Goal: Task Accomplishment & Management: Use online tool/utility

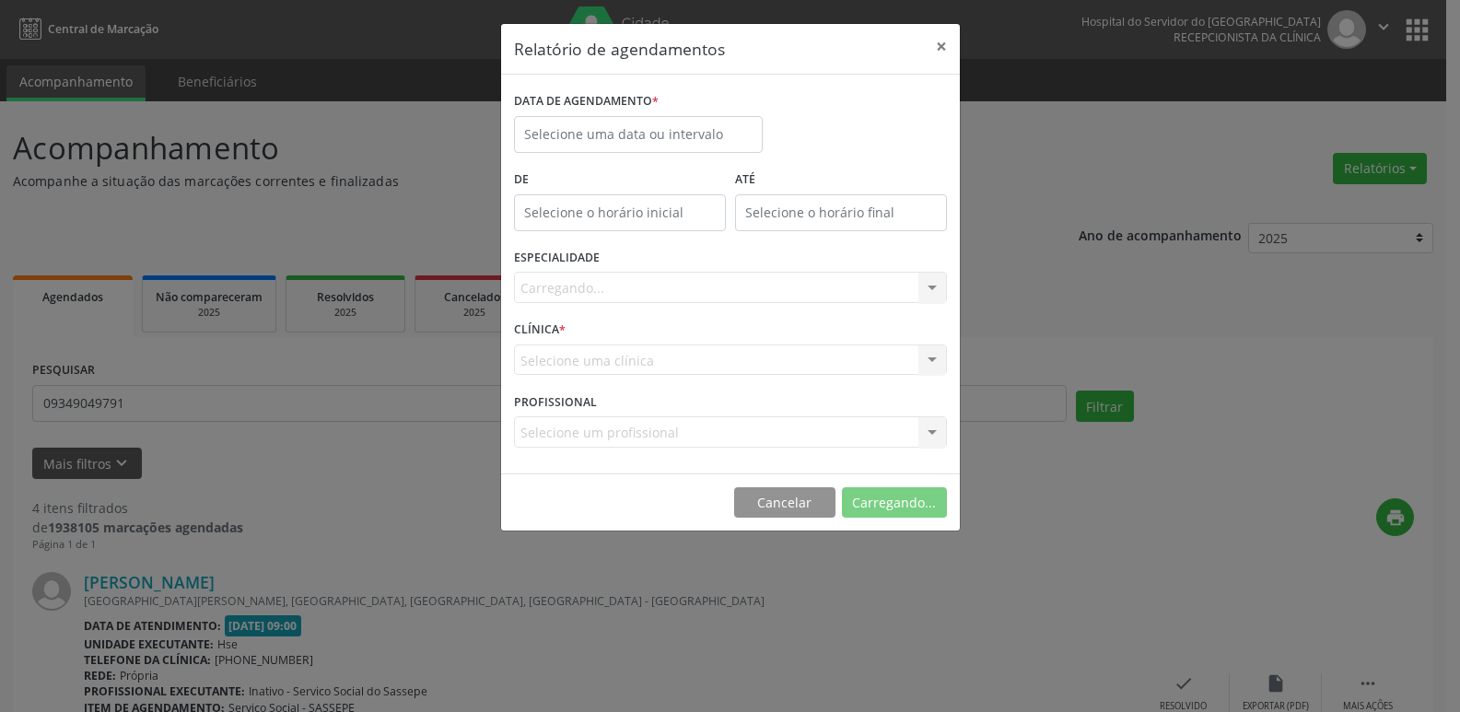
select select "9"
click at [549, 166] on label "De" at bounding box center [620, 180] width 212 height 29
click at [546, 132] on input "text" at bounding box center [638, 134] width 249 height 37
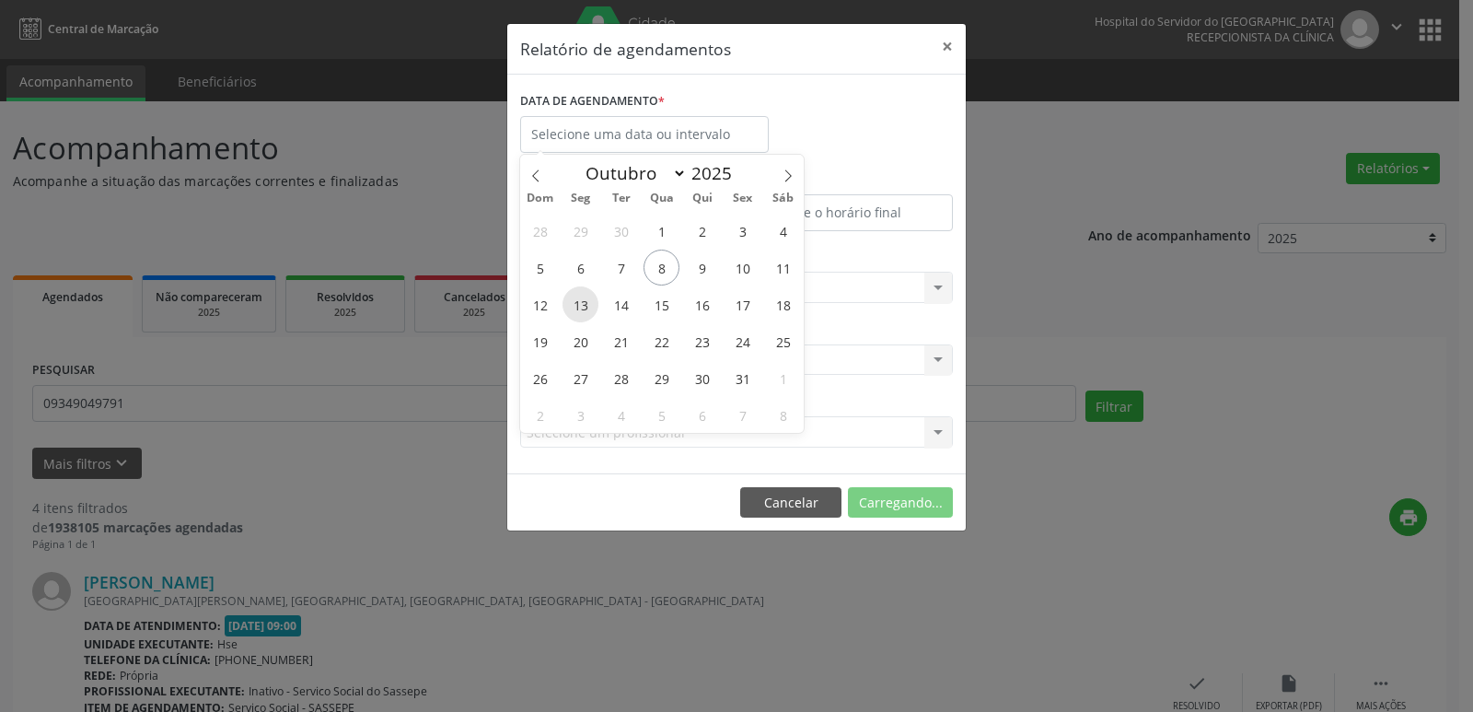
click at [573, 305] on span "13" at bounding box center [581, 304] width 36 height 36
type input "[DATE]"
click at [741, 310] on div "28 29 30 1 2 3 4 5 6 7 8 9 10 11 12 13 14 15 16 17 18 19 20 21 22 23 24 25 26 2…" at bounding box center [662, 322] width 284 height 221
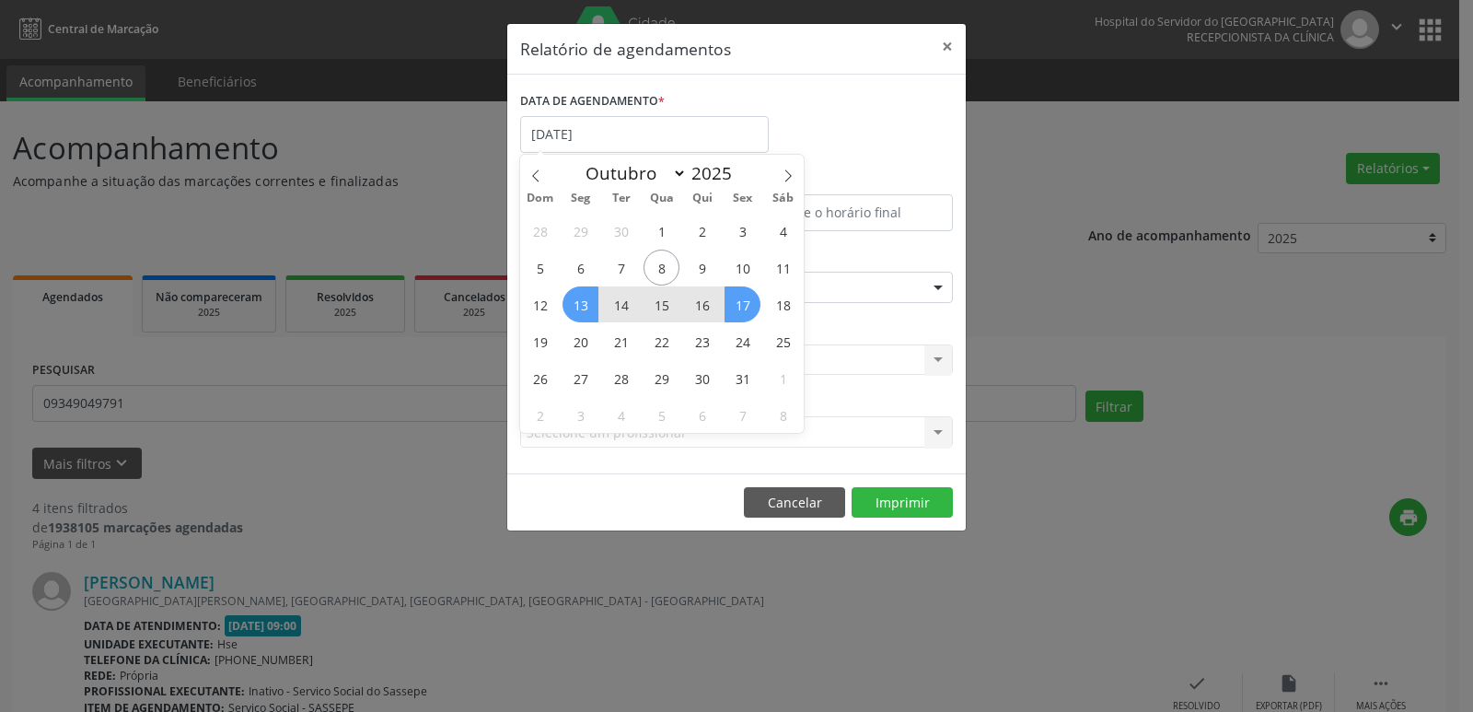
click at [741, 310] on span "17" at bounding box center [743, 304] width 36 height 36
click at [741, 310] on div "ESPECIALIDADE Seleciona uma especialidade Todas as especialidades Alergologia A…" at bounding box center [737, 280] width 442 height 72
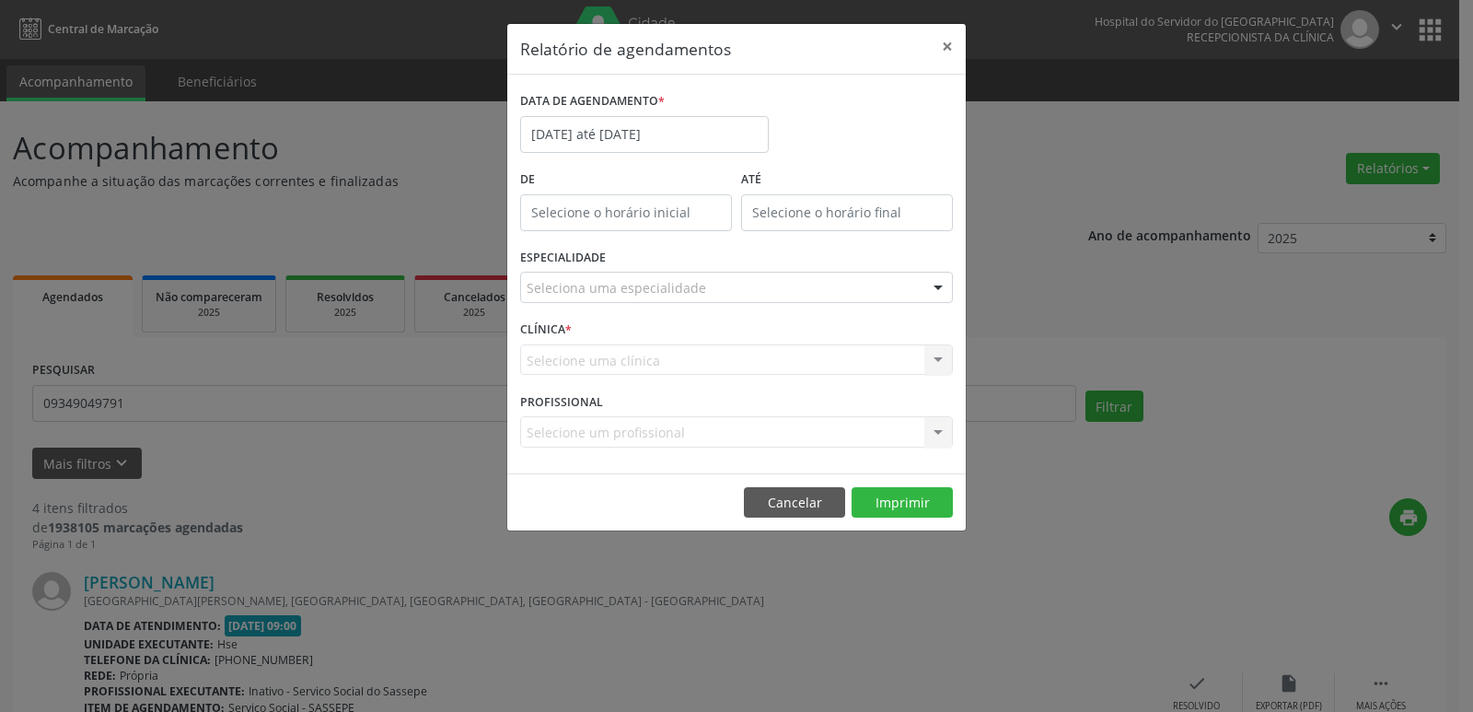
click at [942, 285] on div at bounding box center [939, 288] width 28 height 31
click at [930, 286] on div at bounding box center [939, 288] width 28 height 31
click at [937, 288] on div at bounding box center [939, 288] width 28 height 31
click at [935, 283] on div at bounding box center [939, 288] width 28 height 31
click at [938, 290] on div at bounding box center [939, 288] width 28 height 31
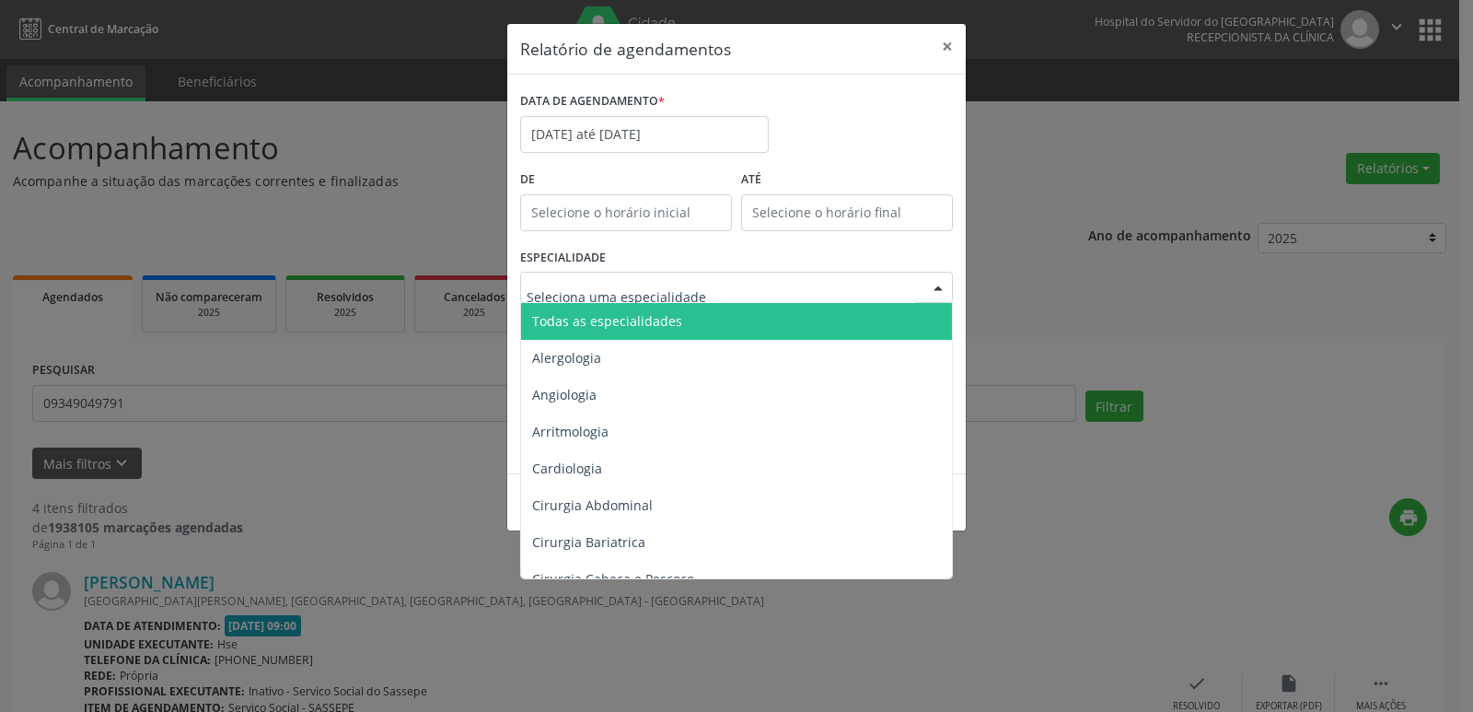
click at [755, 329] on span "Todas as especialidades" at bounding box center [738, 321] width 434 height 37
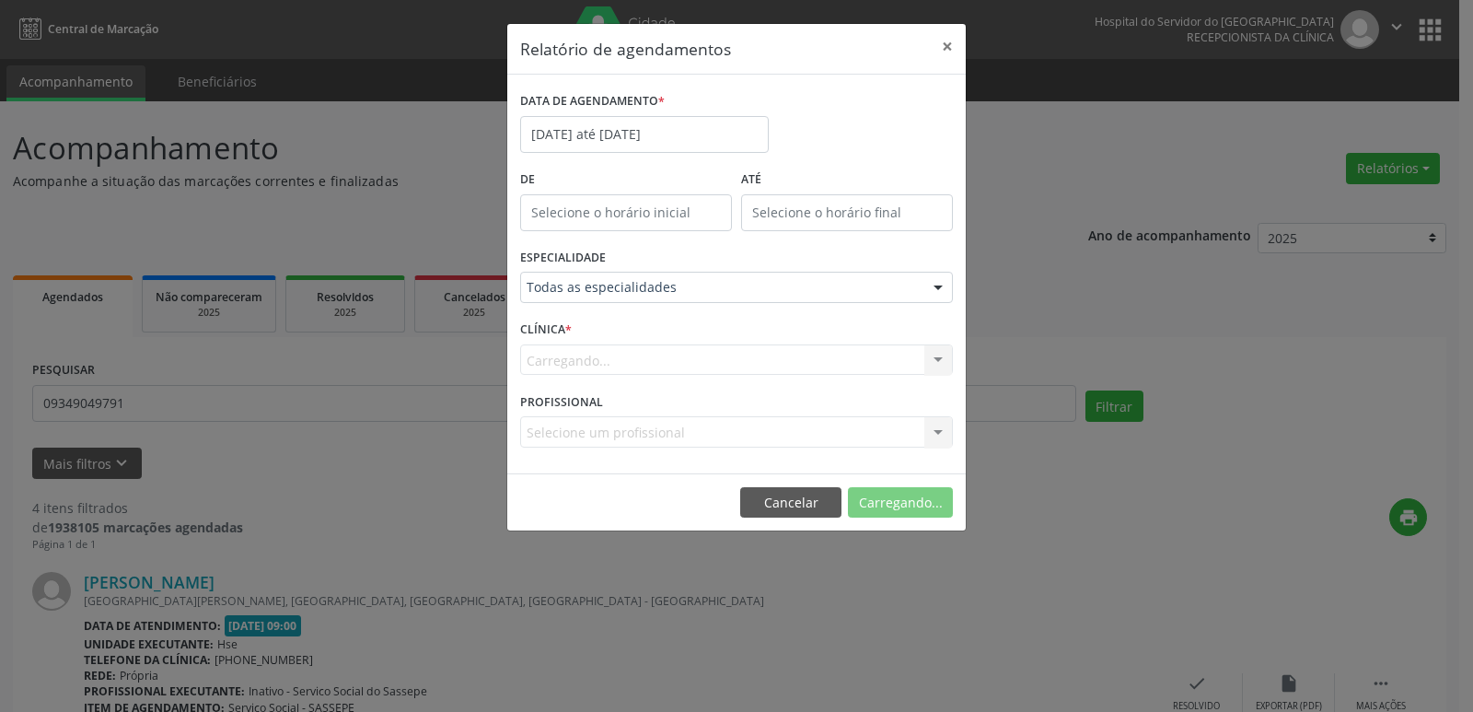
click at [931, 357] on div "Carregando... Hse Nenhum resultado encontrado para: " " Não há nenhuma opção pa…" at bounding box center [736, 359] width 433 height 31
click at [934, 360] on div "Carregando... Hse Nenhum resultado encontrado para: " " Não há nenhuma opção pa…" at bounding box center [736, 359] width 433 height 31
click at [935, 360] on div at bounding box center [939, 360] width 28 height 31
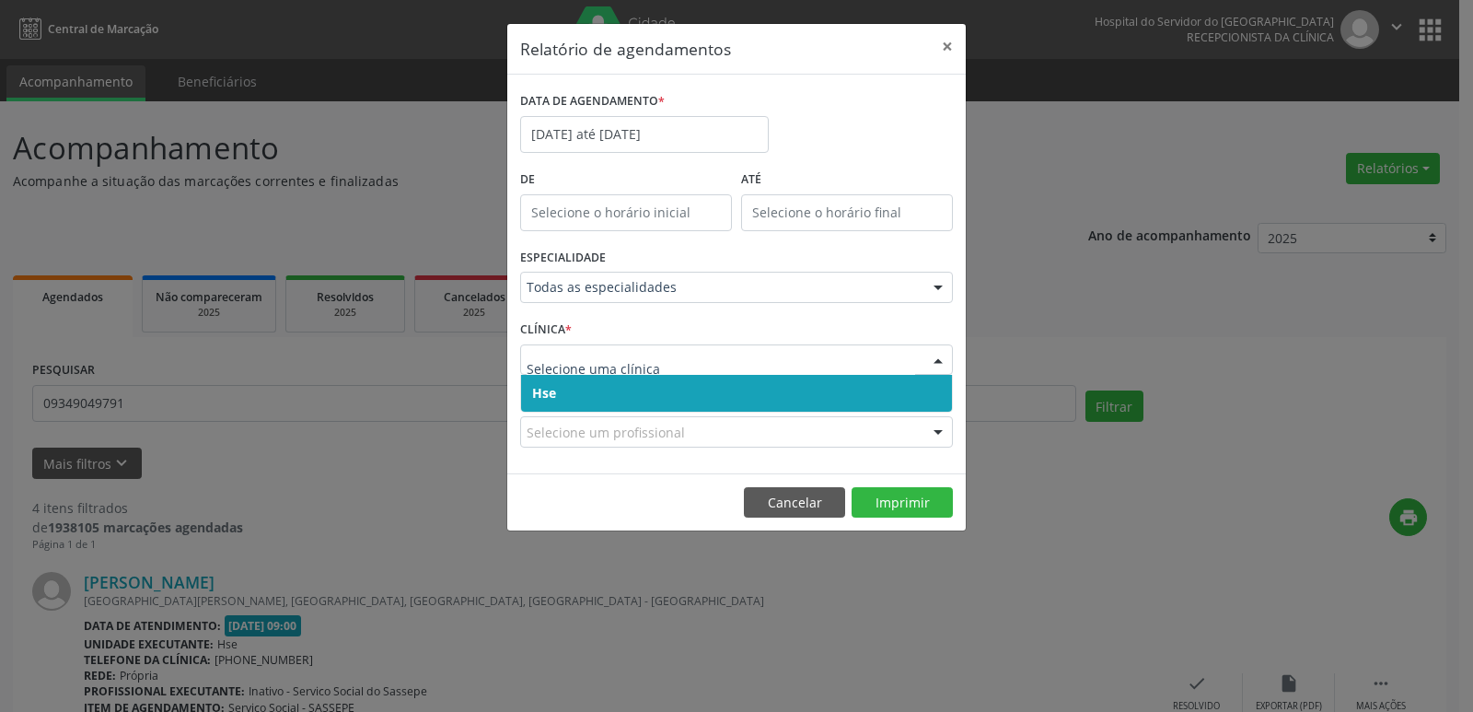
click at [693, 390] on span "Hse" at bounding box center [736, 393] width 431 height 37
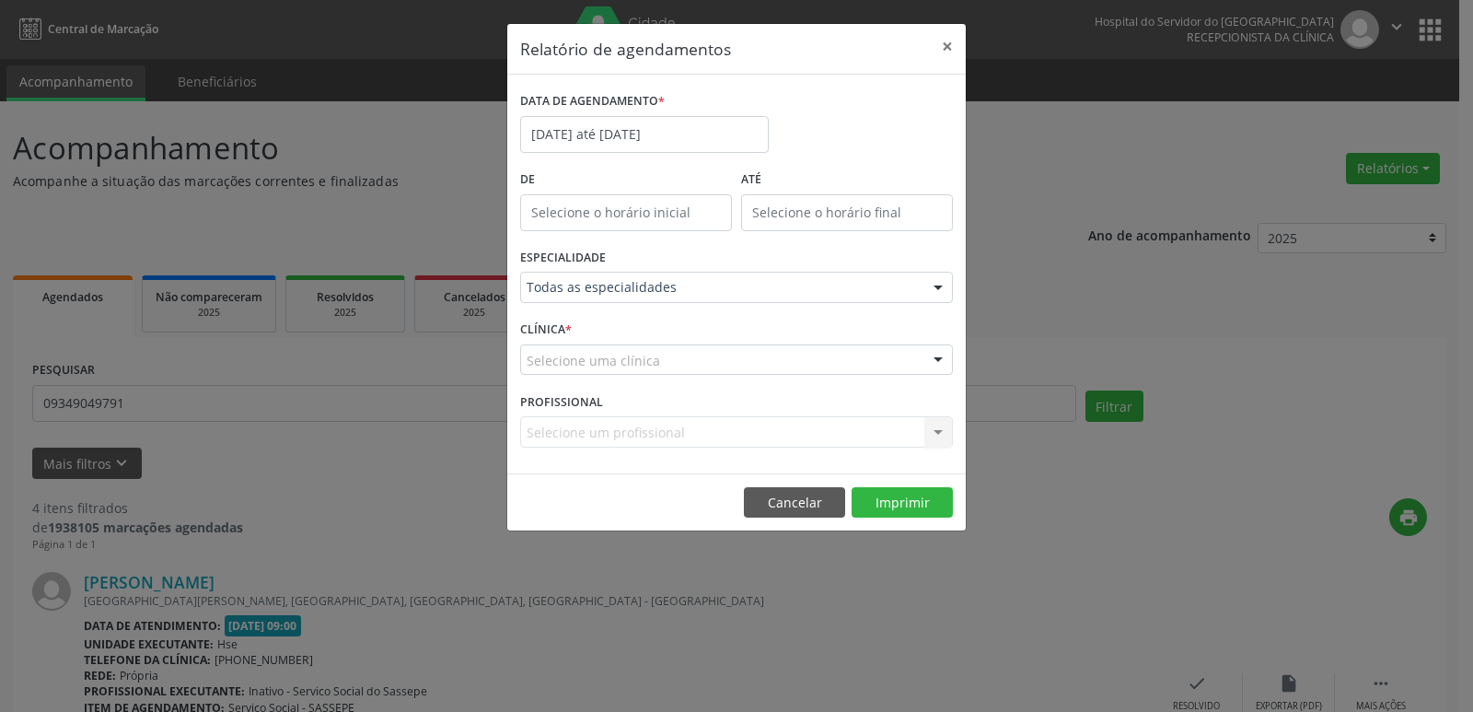
click at [940, 361] on div at bounding box center [939, 360] width 28 height 31
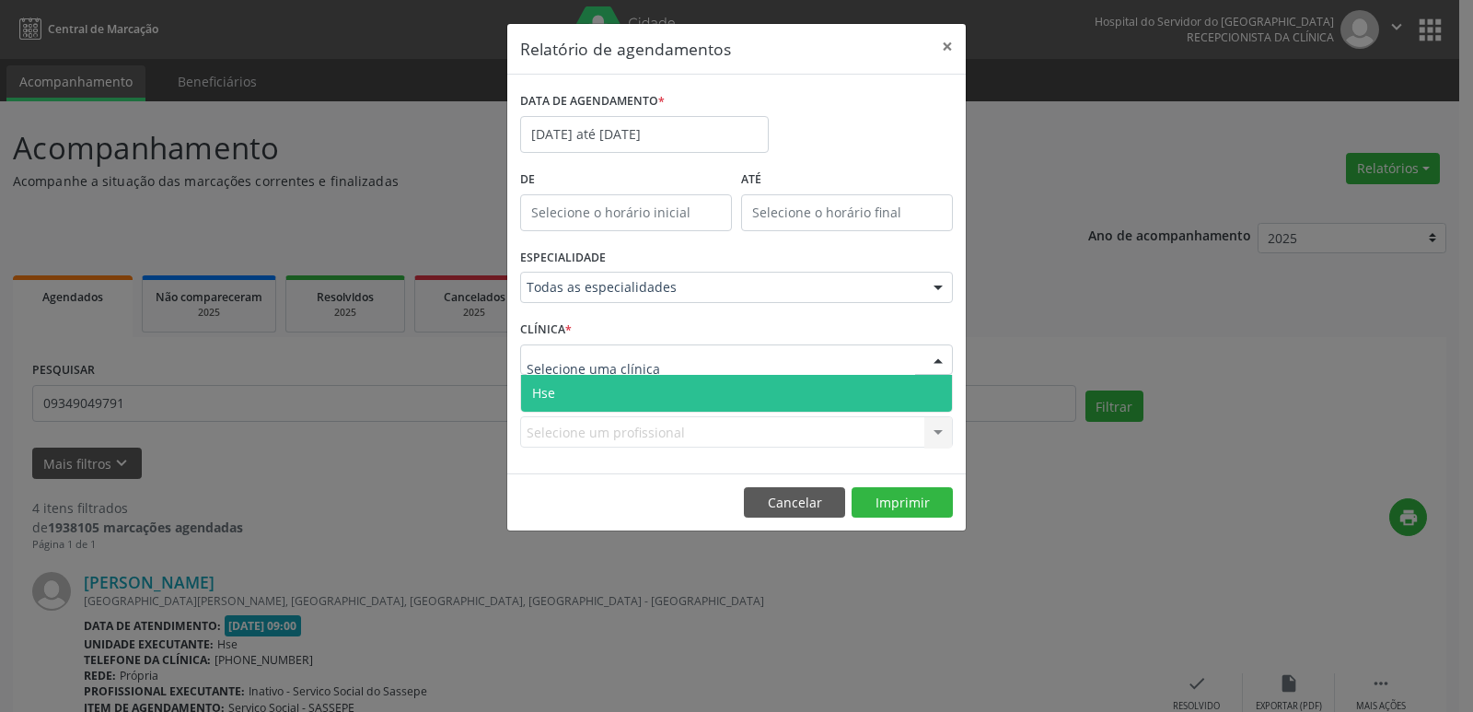
click at [699, 393] on span "Hse" at bounding box center [736, 393] width 431 height 37
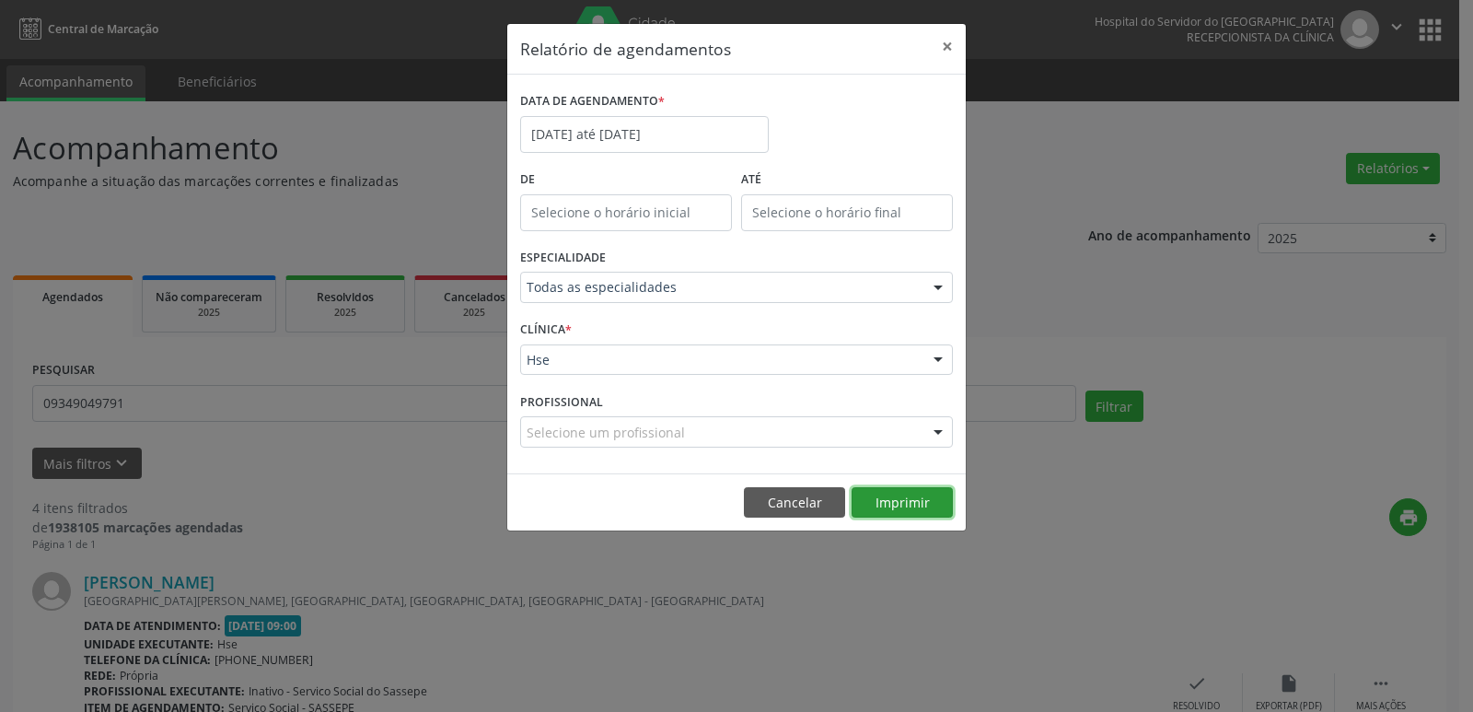
click at [912, 508] on button "Imprimir" at bounding box center [902, 502] width 101 height 31
click at [951, 46] on button "×" at bounding box center [947, 46] width 37 height 45
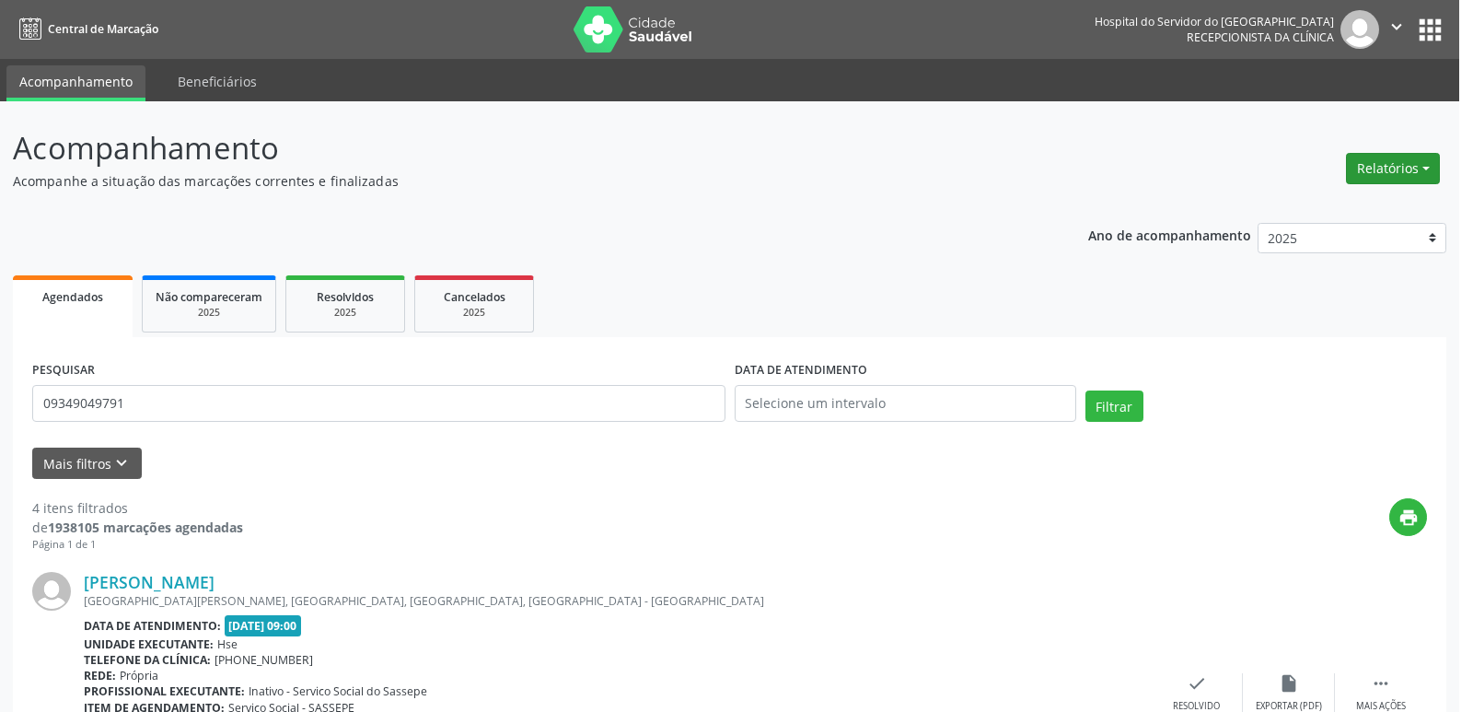
click at [1383, 169] on button "Relatórios" at bounding box center [1393, 168] width 94 height 31
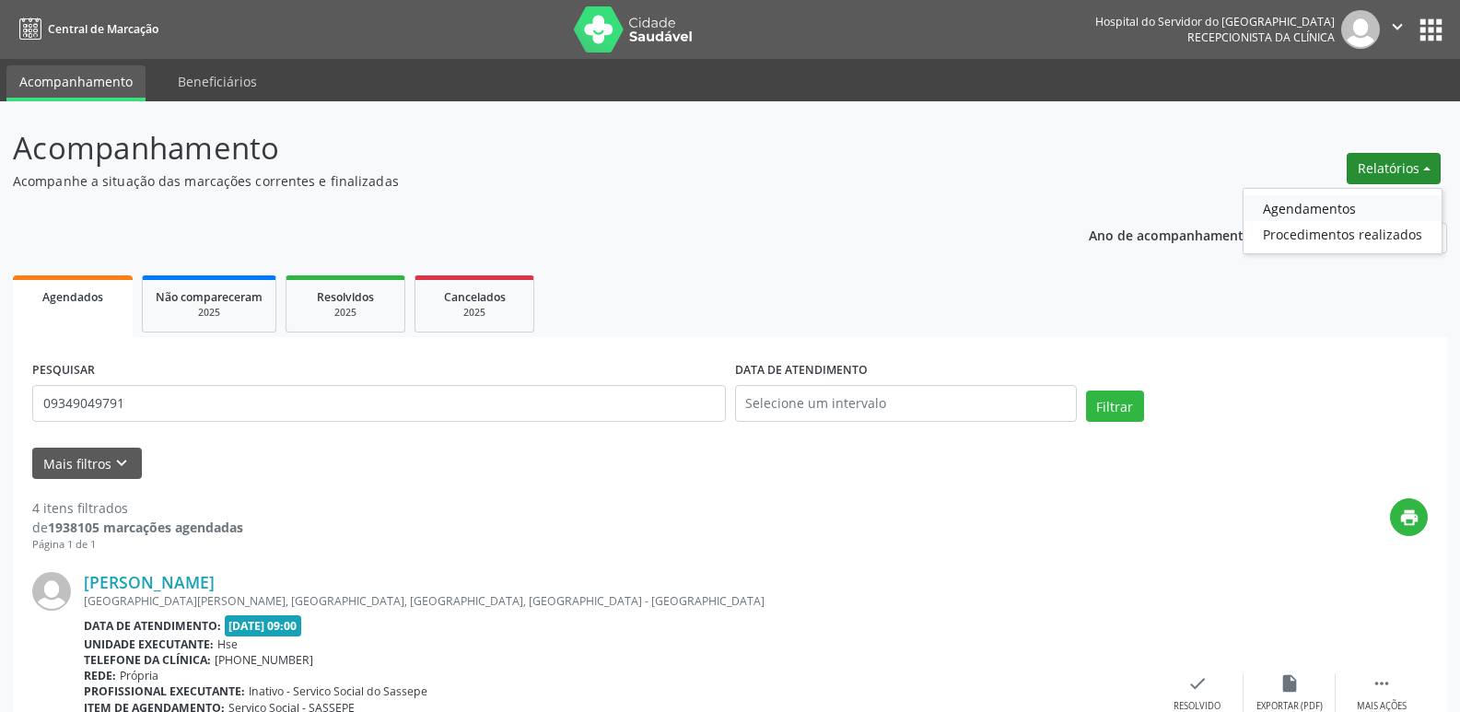
click at [1325, 204] on link "Agendamentos" at bounding box center [1342, 208] width 198 height 26
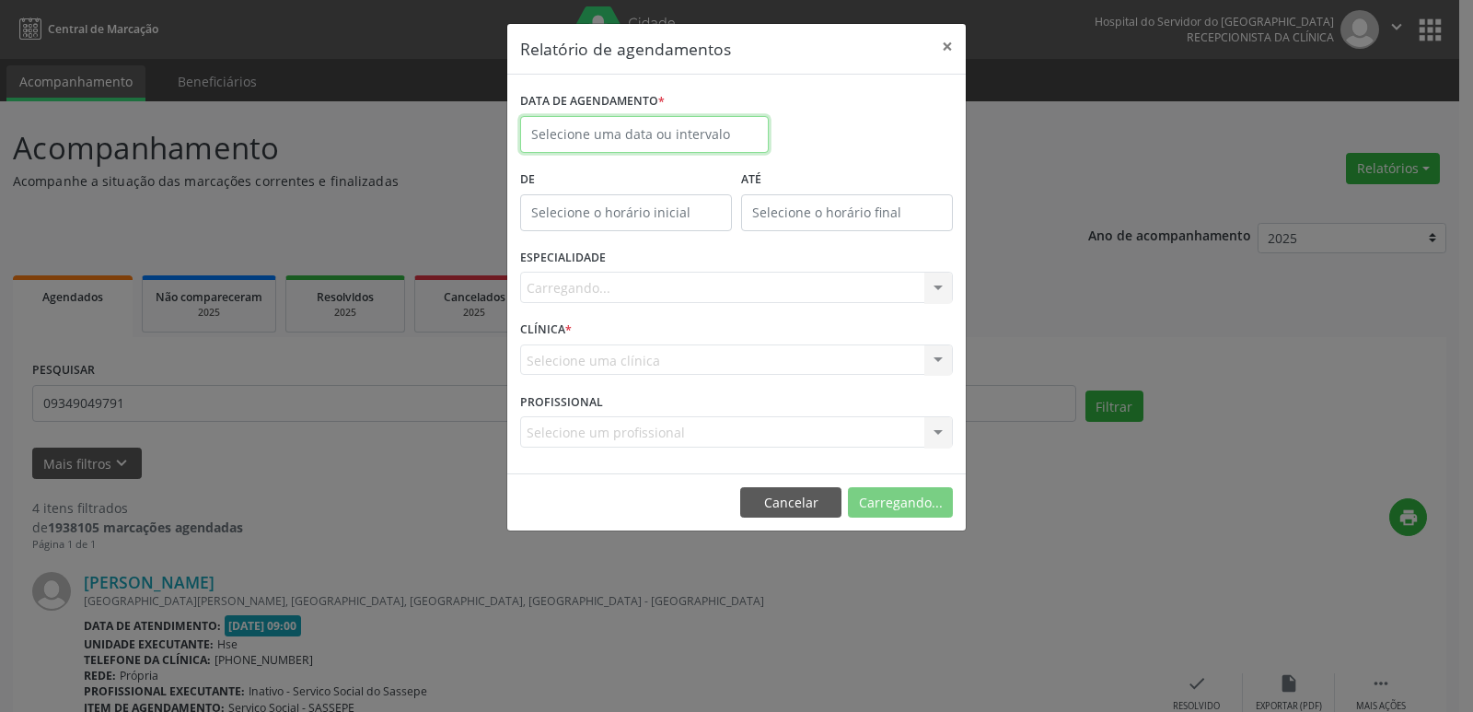
click at [646, 134] on input "text" at bounding box center [644, 134] width 249 height 37
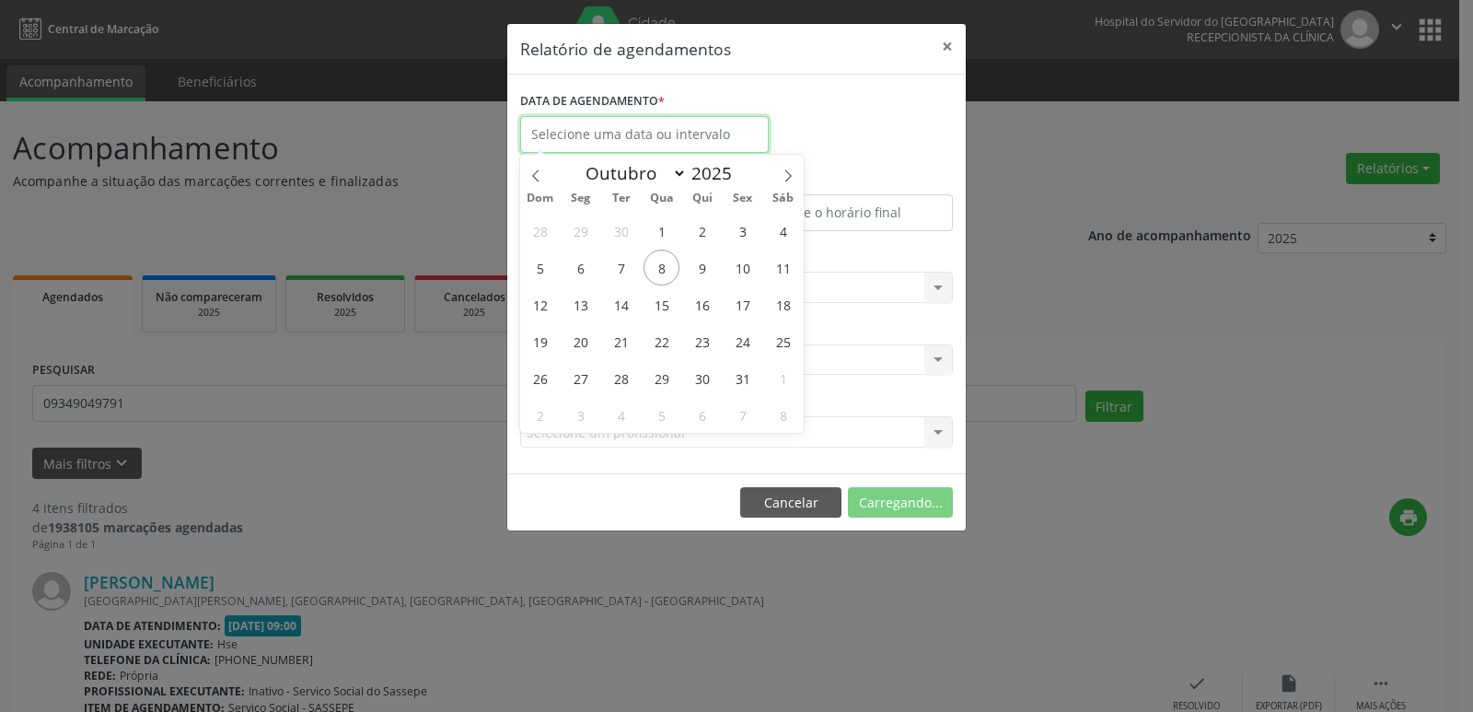
click at [646, 134] on input "text" at bounding box center [644, 134] width 249 height 37
click at [579, 303] on span "13" at bounding box center [581, 304] width 36 height 36
click at [579, 302] on div "Carregando... Todas as especialidades Alergologia Angiologia Arritmologia Cardi…" at bounding box center [736, 287] width 433 height 31
click at [0, 0] on span "Todas as especialidades" at bounding box center [0, 0] width 0 height 0
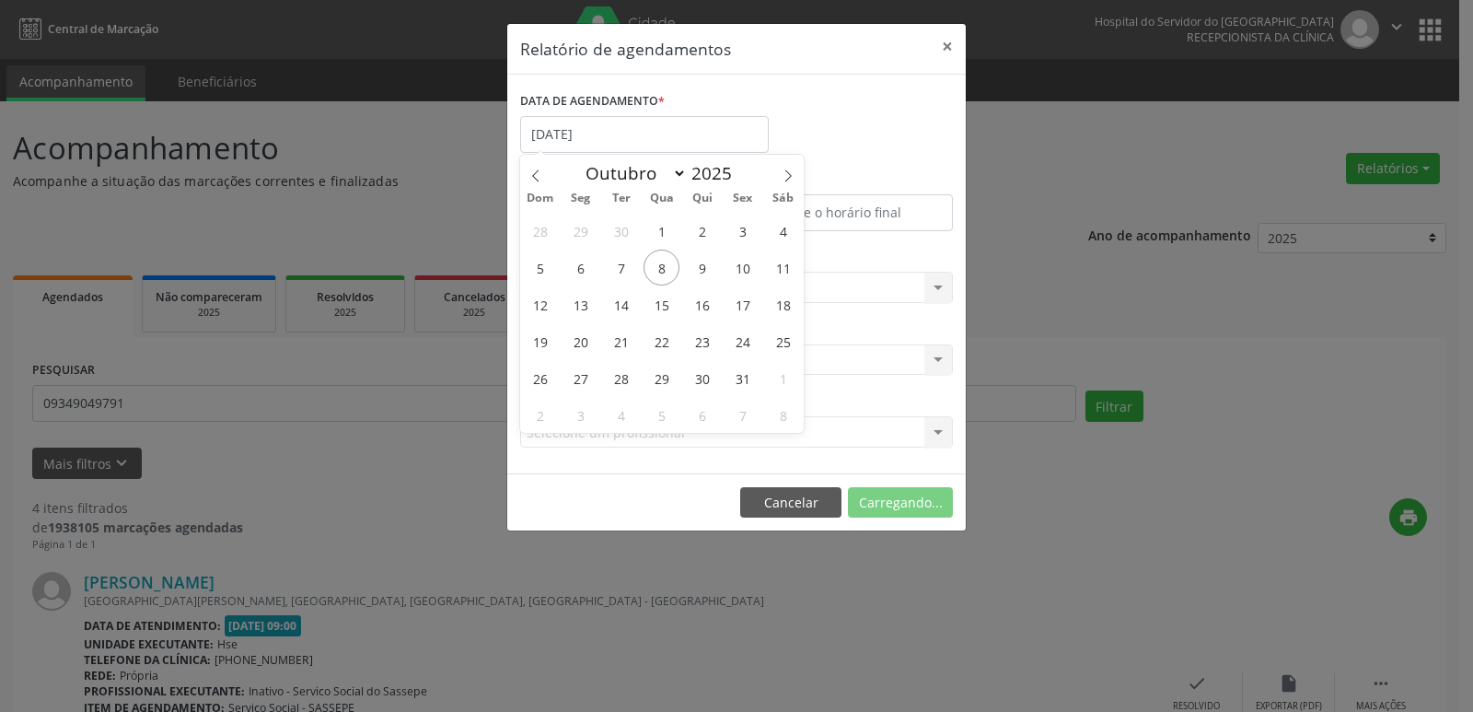
click at [0, 0] on span "Todas as especialidades" at bounding box center [0, 0] width 0 height 0
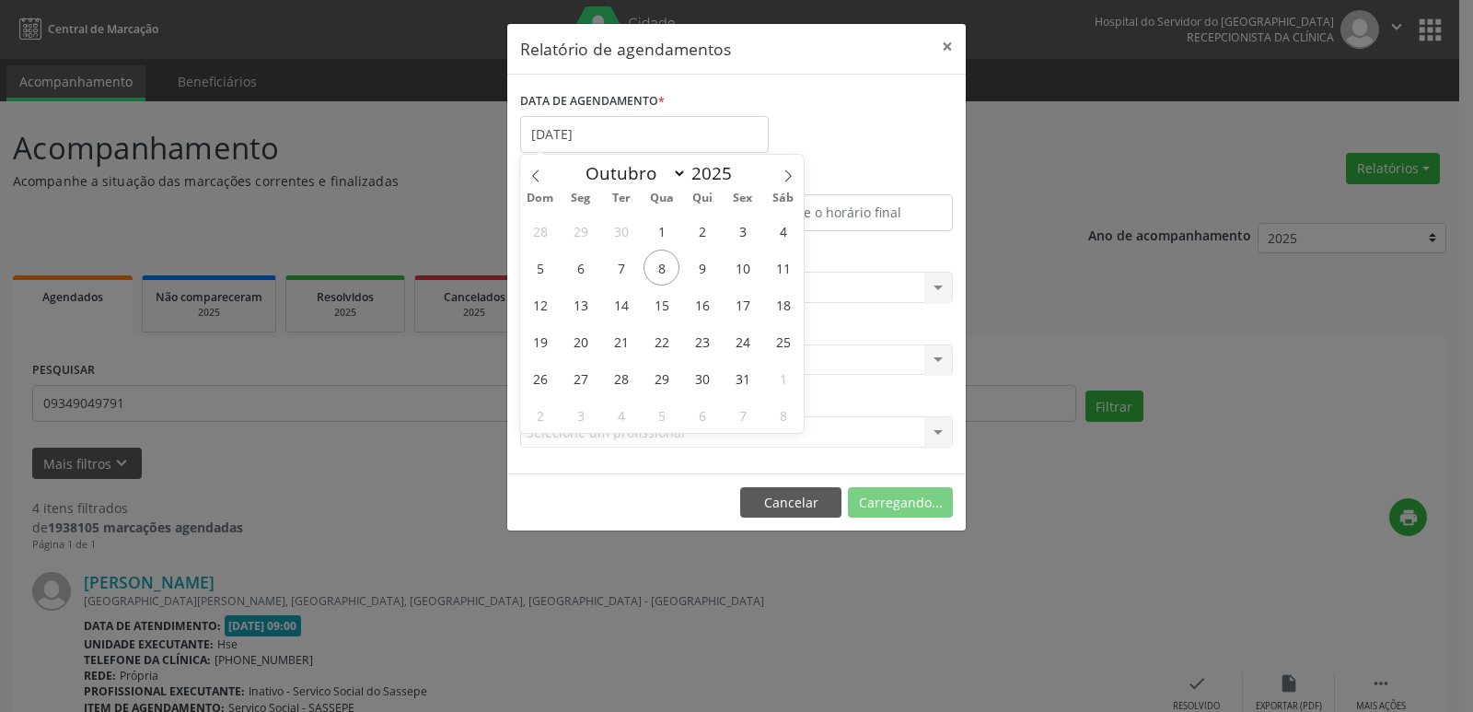
click at [0, 0] on span "Todas as especialidades" at bounding box center [0, 0] width 0 height 0
click at [937, 286] on div at bounding box center [939, 288] width 28 height 31
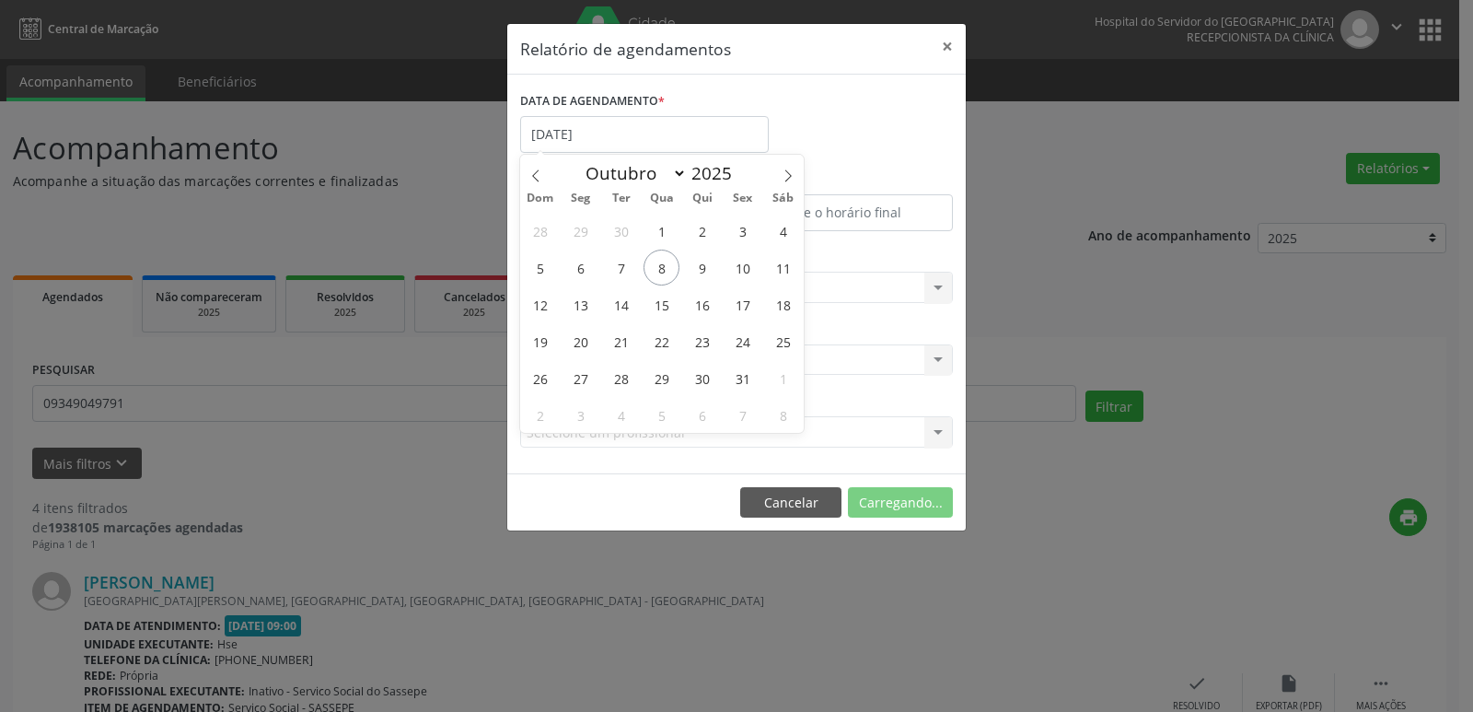
click at [937, 286] on div at bounding box center [939, 288] width 28 height 31
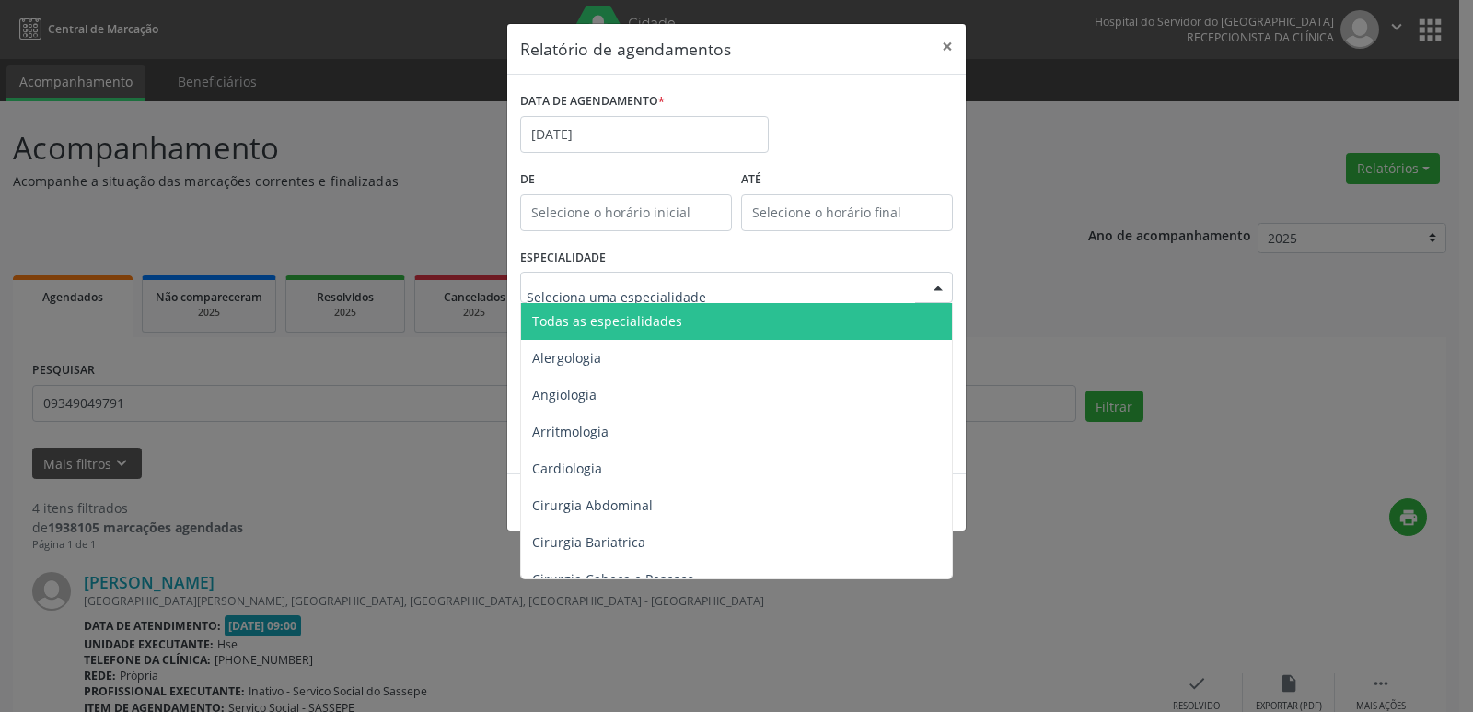
click at [937, 286] on div at bounding box center [939, 288] width 28 height 31
click at [742, 318] on span "Todas as especialidades" at bounding box center [738, 321] width 434 height 37
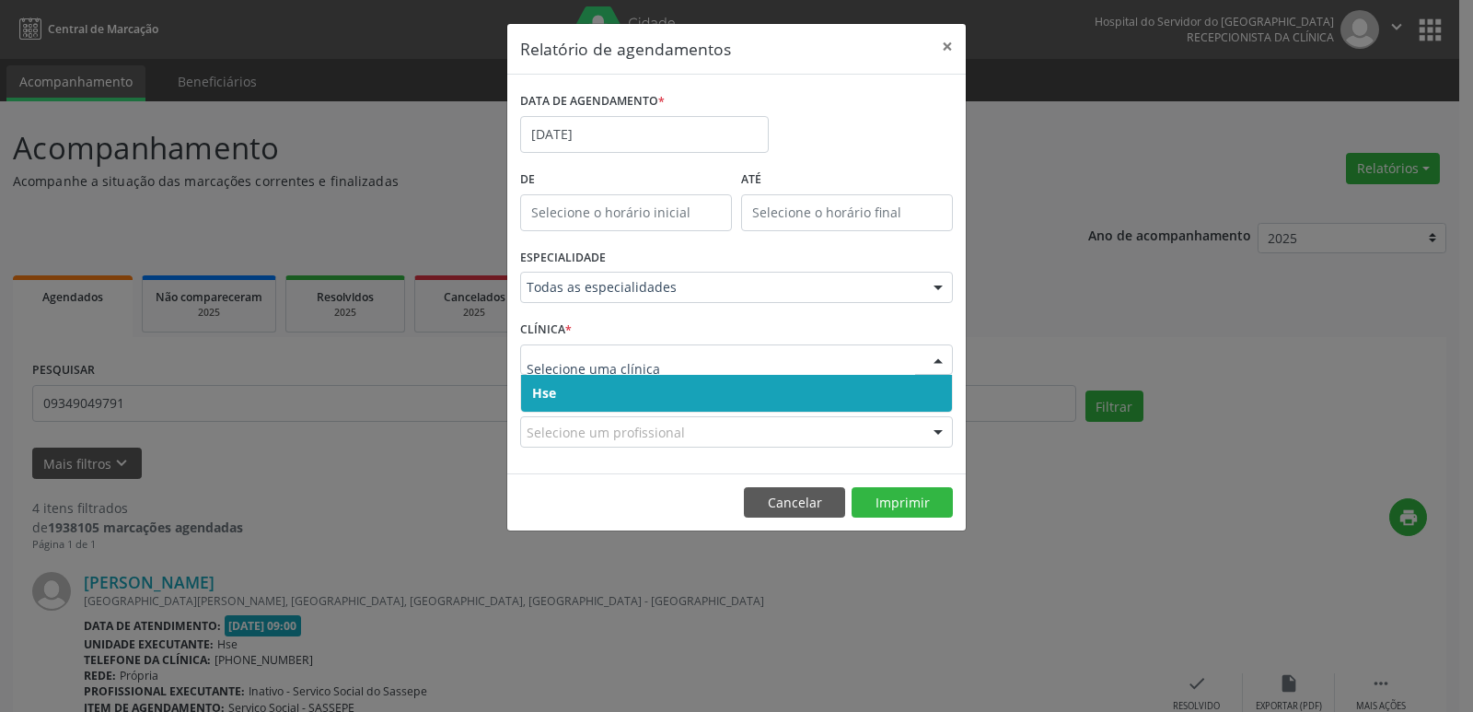
click at [933, 361] on div at bounding box center [939, 360] width 28 height 31
click at [705, 389] on span "Hse" at bounding box center [736, 393] width 431 height 37
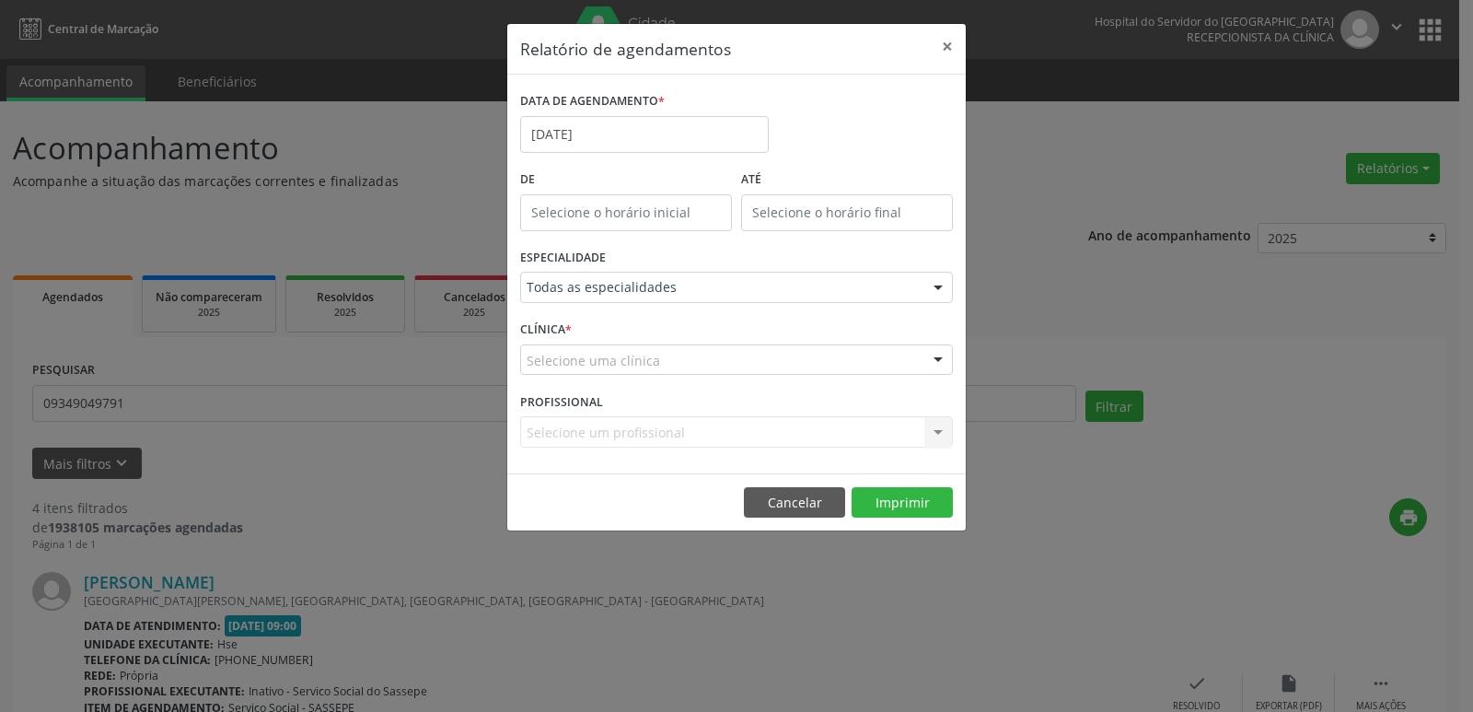
click at [937, 356] on div at bounding box center [939, 360] width 28 height 31
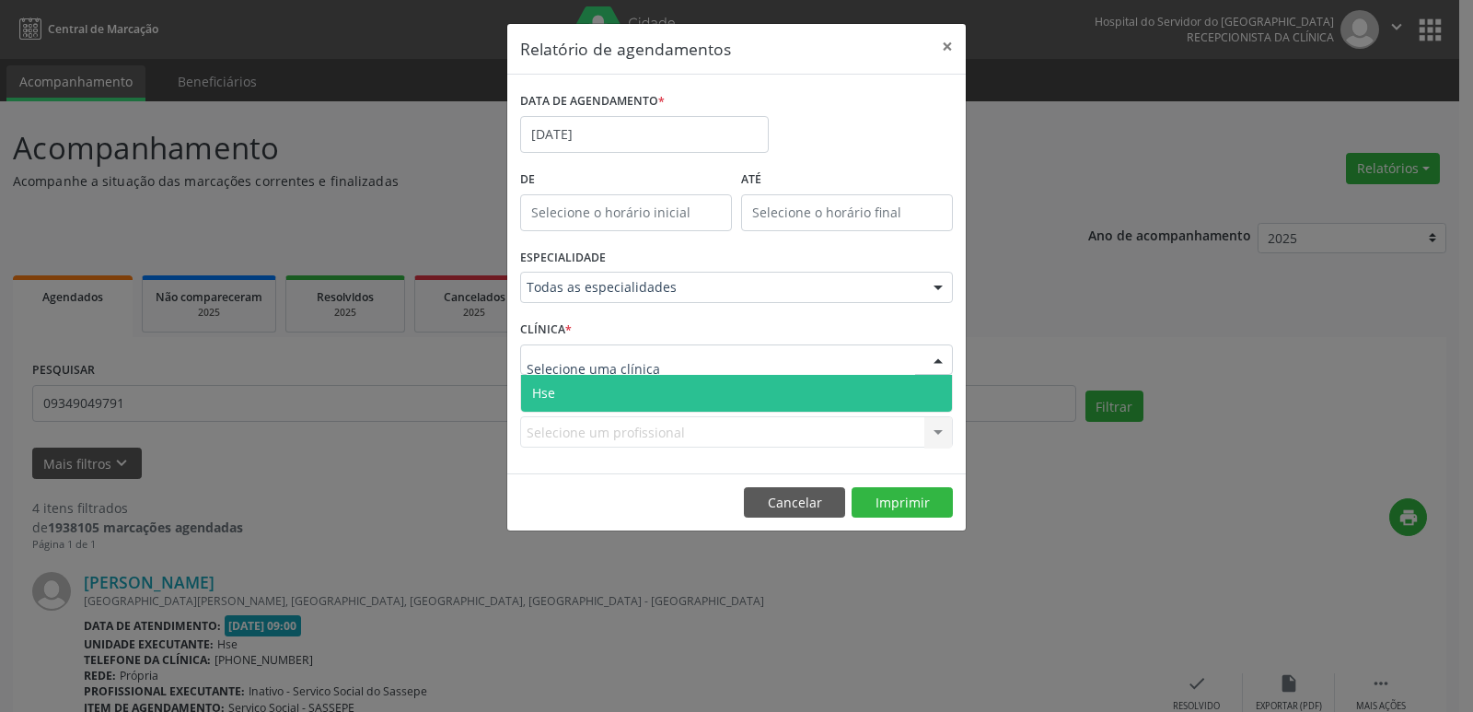
click at [700, 392] on span "Hse" at bounding box center [736, 393] width 431 height 37
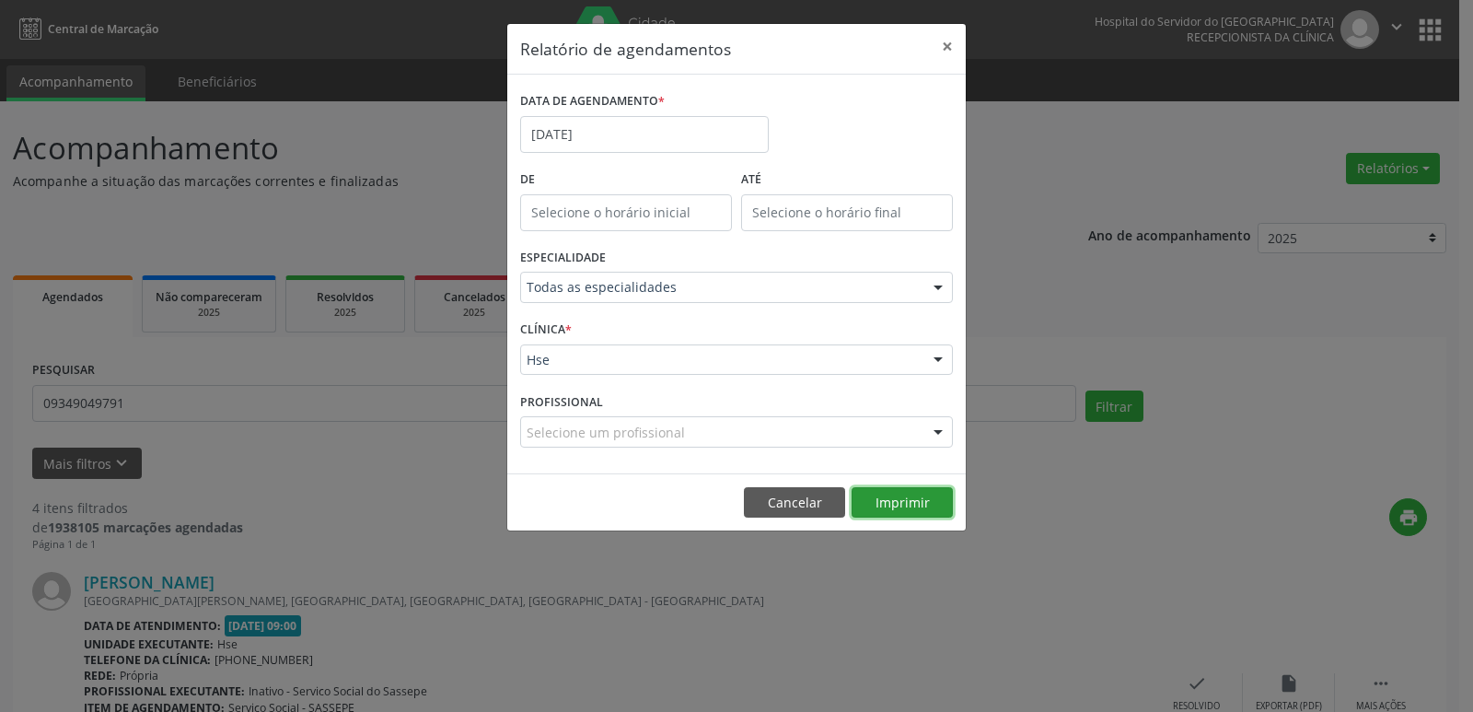
click at [930, 498] on button "Imprimir" at bounding box center [902, 502] width 101 height 31
click at [604, 134] on input "[DATE]" at bounding box center [644, 134] width 249 height 37
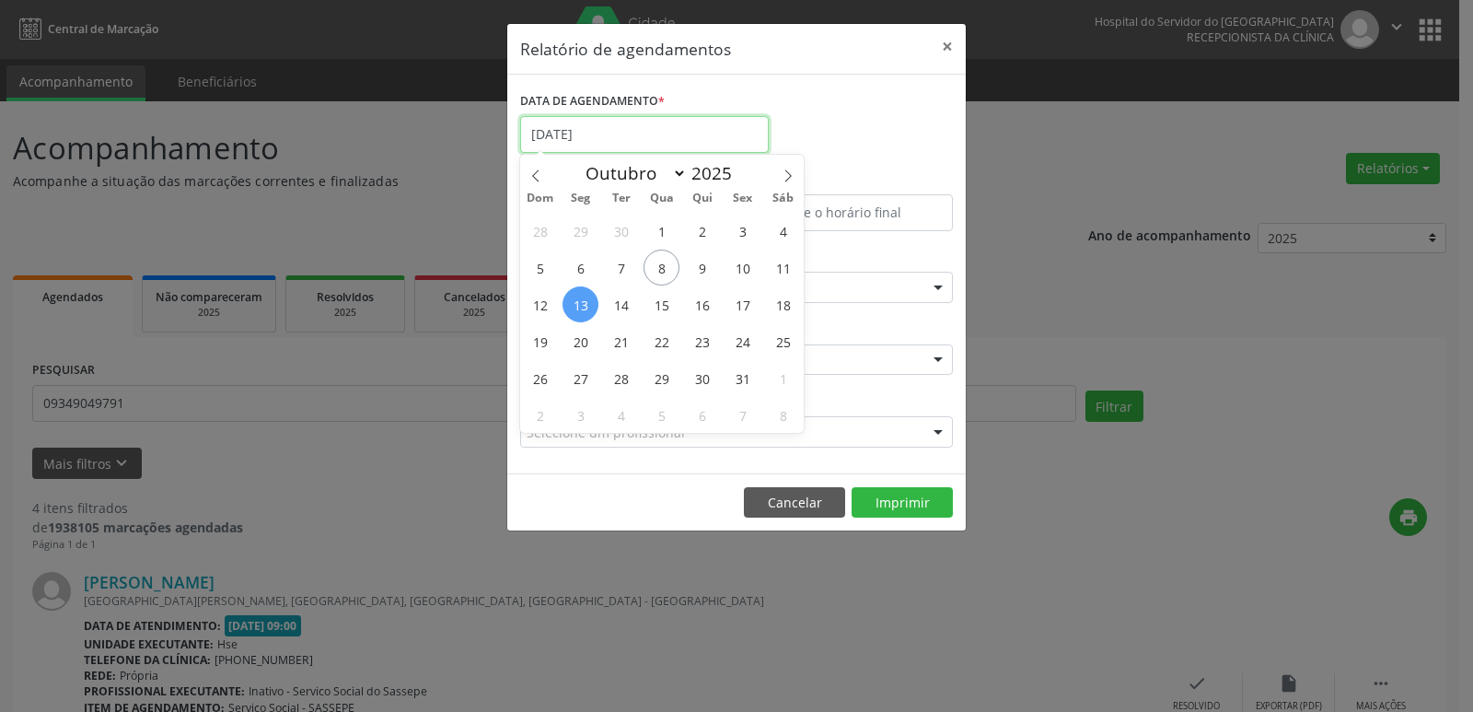
click at [604, 134] on input "[DATE]" at bounding box center [644, 134] width 249 height 37
click at [1224, 326] on div "Relatório de agendamentos × DATA DE AGENDAMENTO * De ATÉ ESPECIALIDADE Todas as…" at bounding box center [736, 356] width 1473 height 712
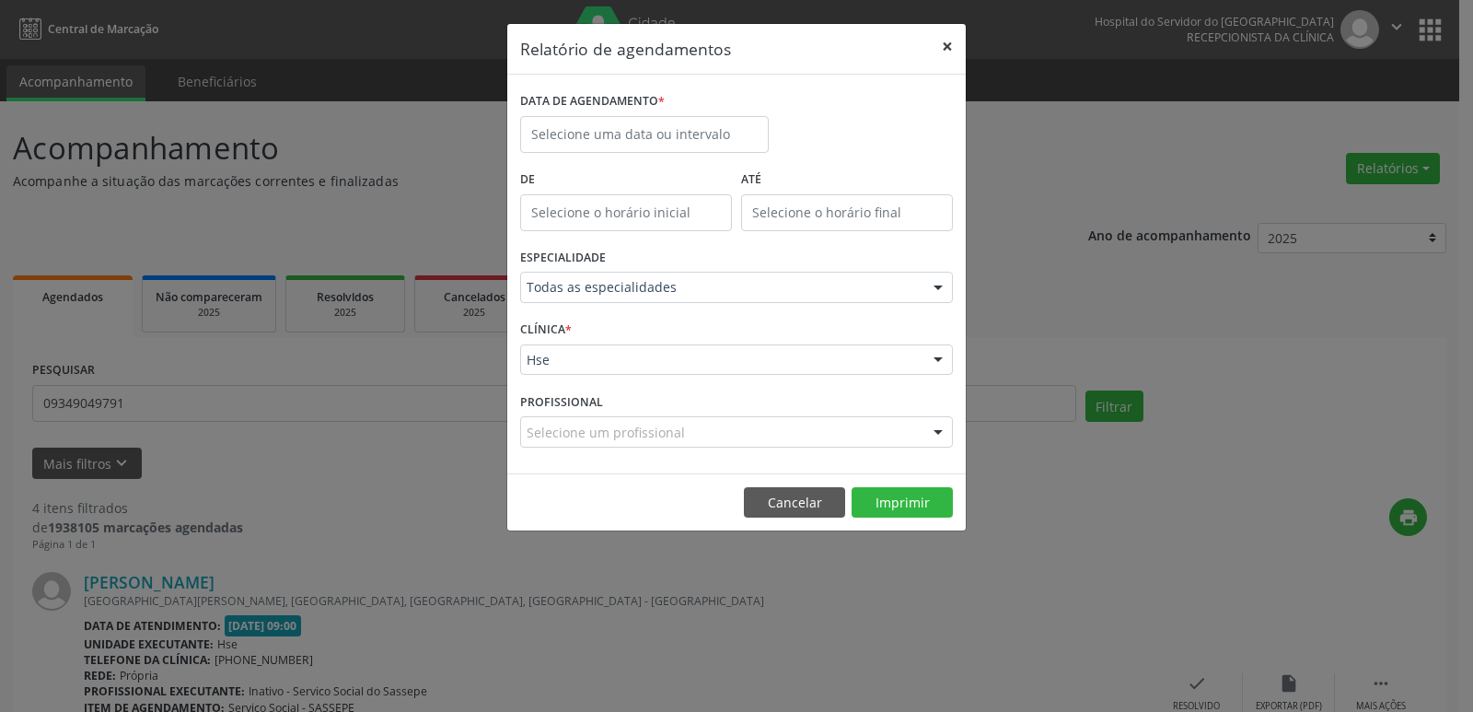
click at [949, 44] on button "×" at bounding box center [947, 46] width 37 height 45
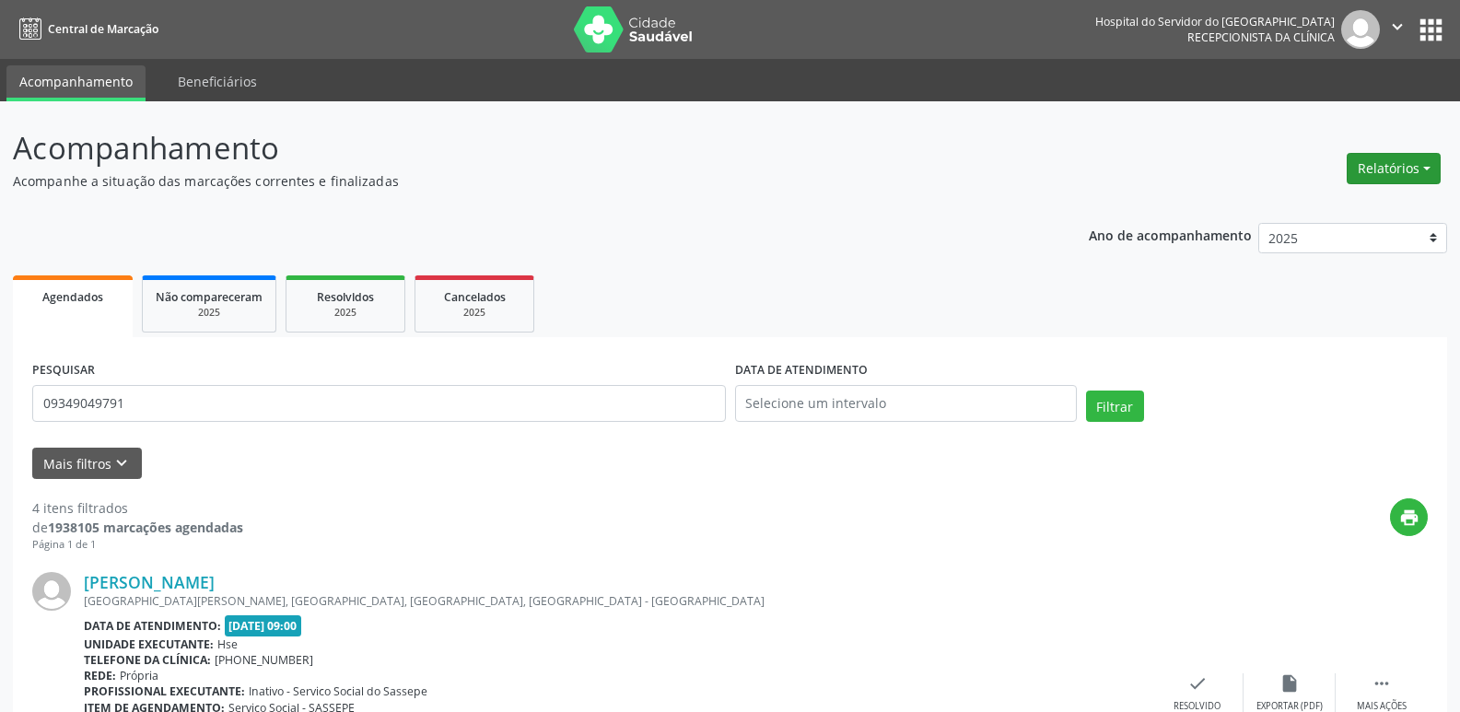
click at [1398, 169] on button "Relatórios" at bounding box center [1393, 168] width 94 height 31
click at [1324, 215] on link "Agendamentos" at bounding box center [1342, 208] width 198 height 26
select select "9"
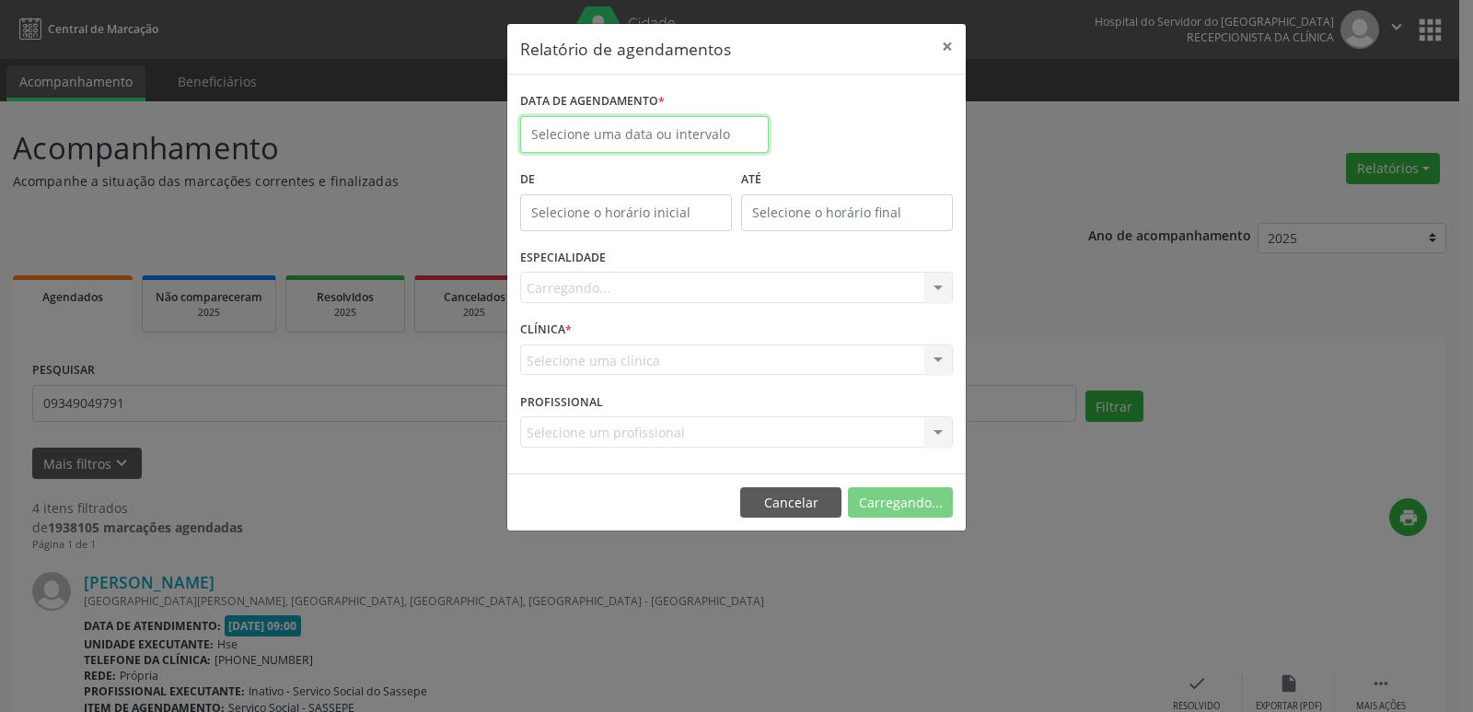
click at [599, 136] on input "text" at bounding box center [644, 134] width 249 height 37
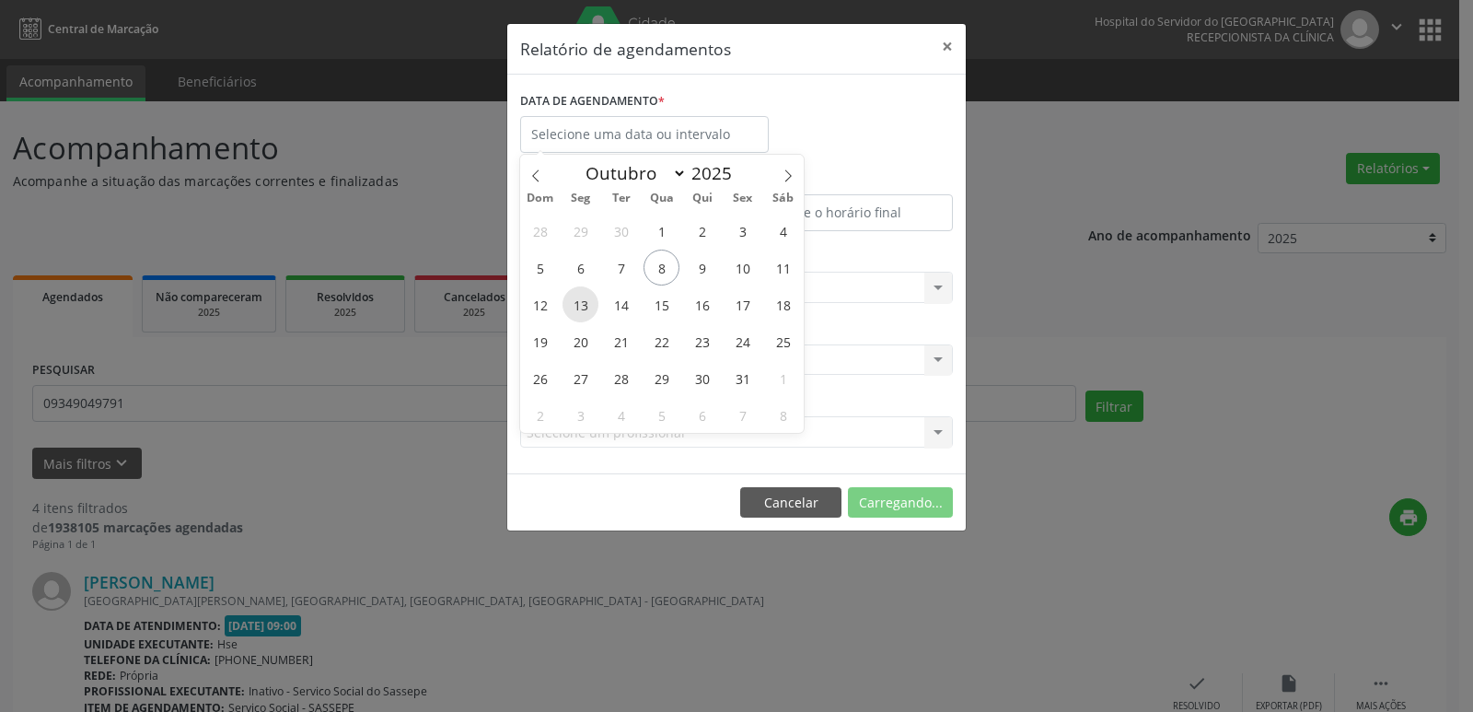
click at [585, 297] on span "13" at bounding box center [581, 304] width 36 height 36
type input "[DATE]"
drag, startPoint x: 585, startPoint y: 301, endPoint x: 730, endPoint y: 305, distance: 145.6
click at [730, 305] on div "28 29 30 1 2 3 4 5 6 7 8 9 10 11 12 13 14 15 16 17 18 19 20 21 22 23 24 25 26 2…" at bounding box center [662, 322] width 284 height 221
click at [730, 306] on span "17" at bounding box center [743, 304] width 36 height 36
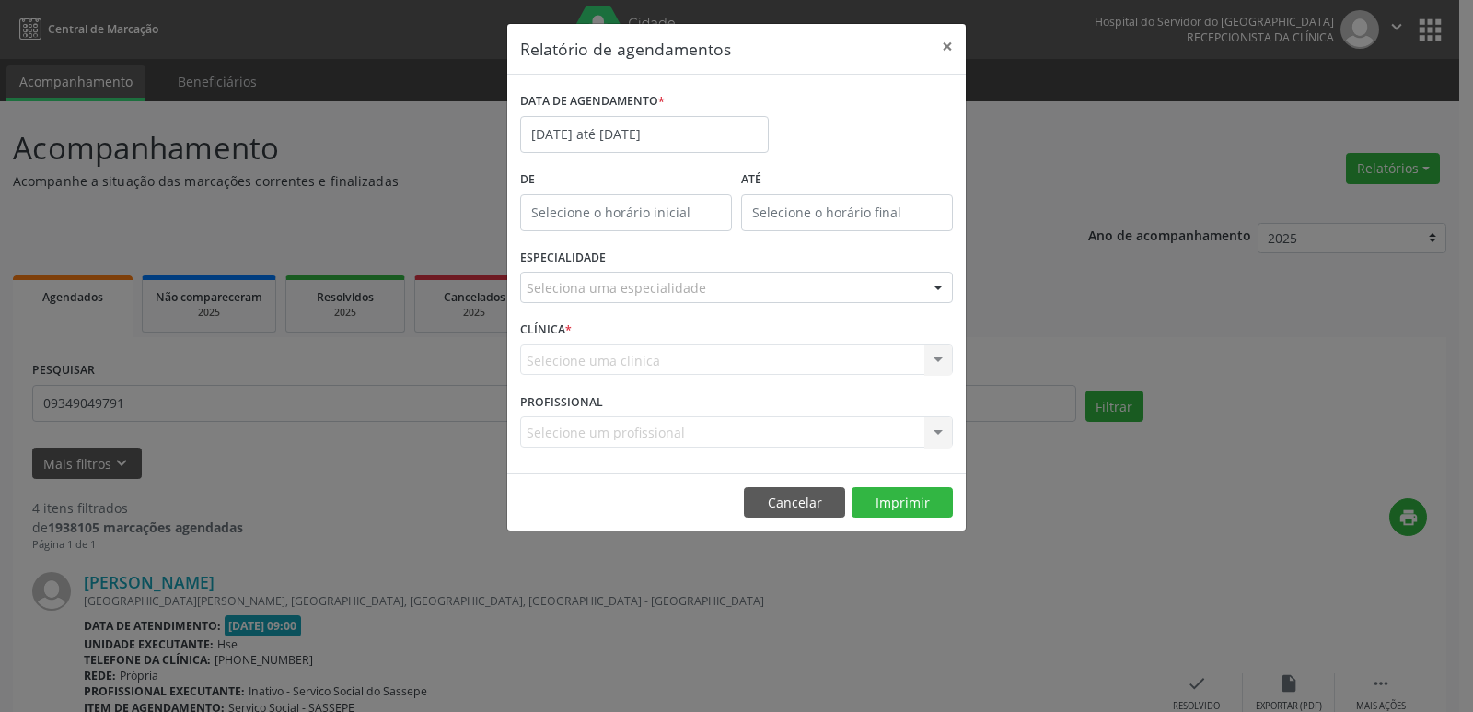
click at [937, 292] on div at bounding box center [939, 288] width 28 height 31
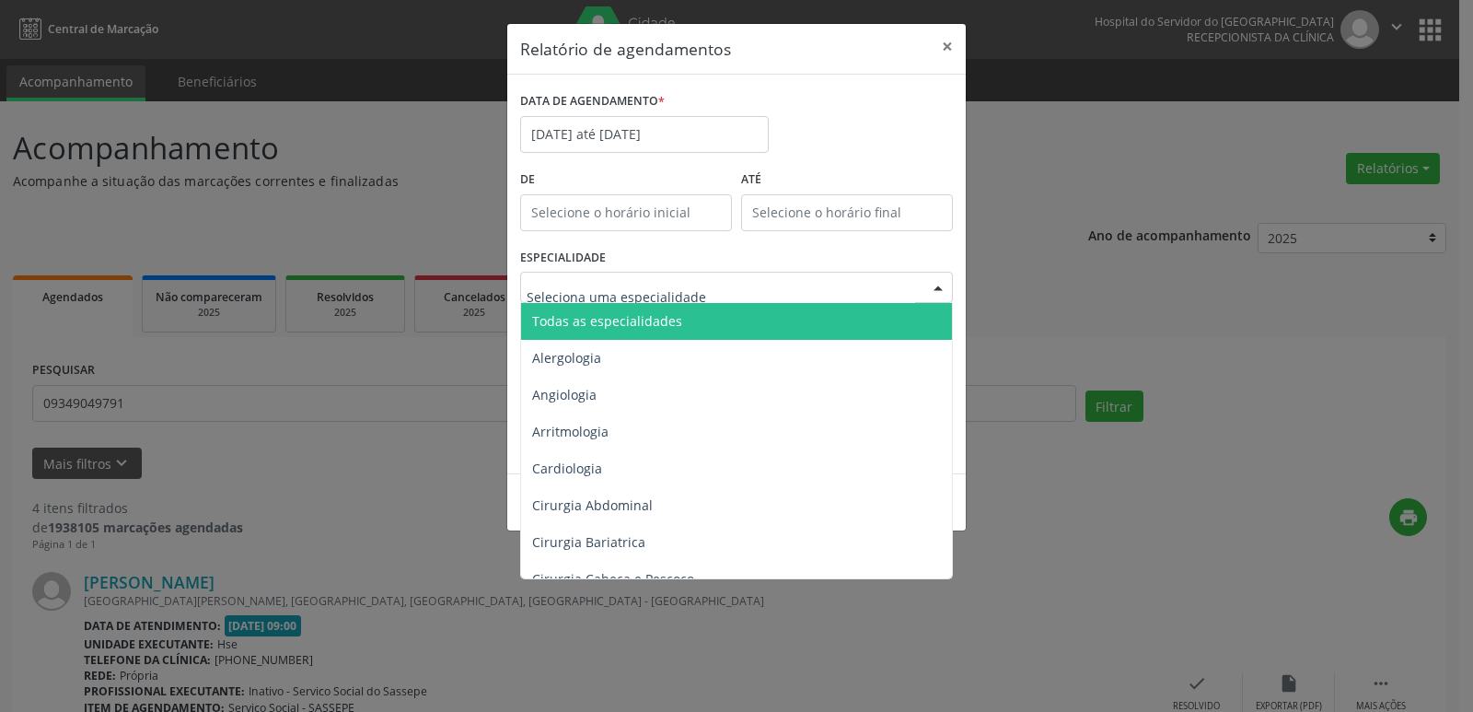
click at [651, 320] on span "Todas as especialidades" at bounding box center [607, 320] width 150 height 17
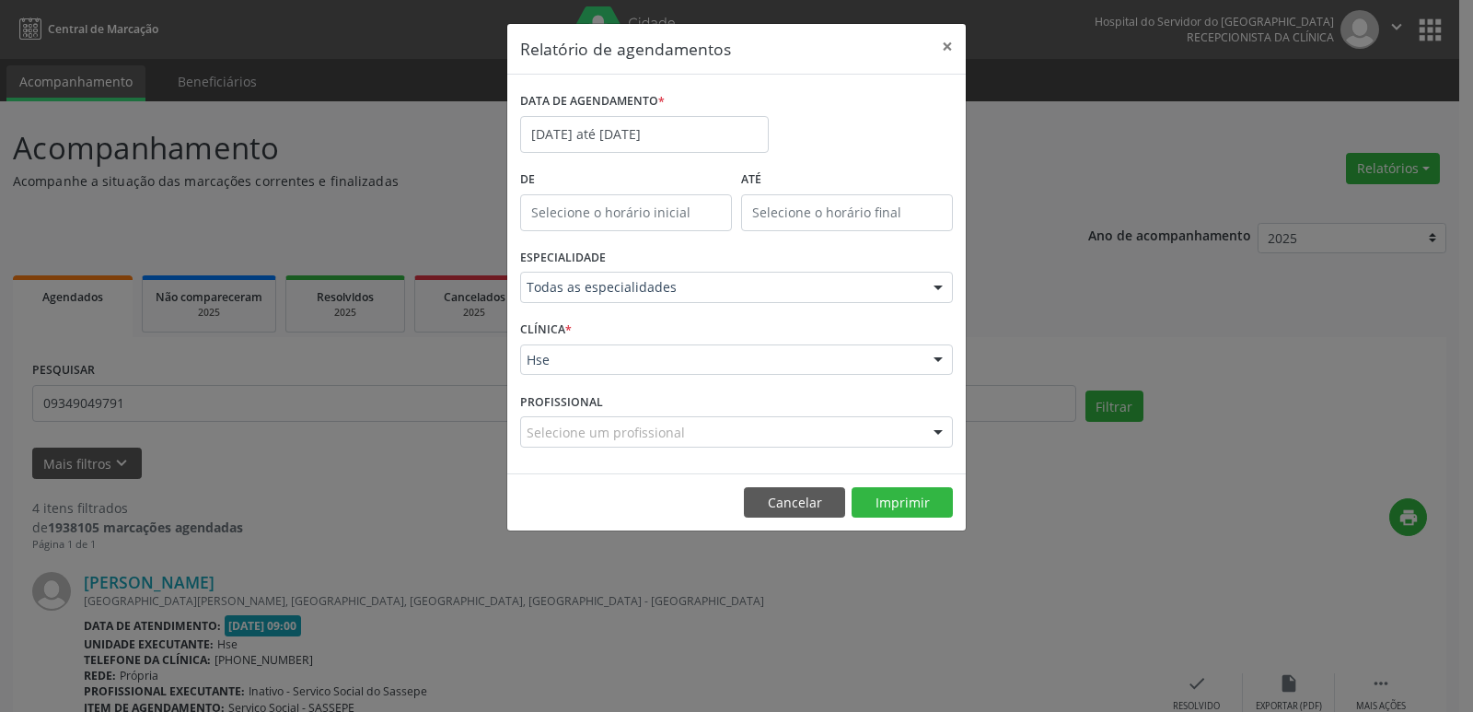
click at [937, 361] on div at bounding box center [939, 360] width 28 height 31
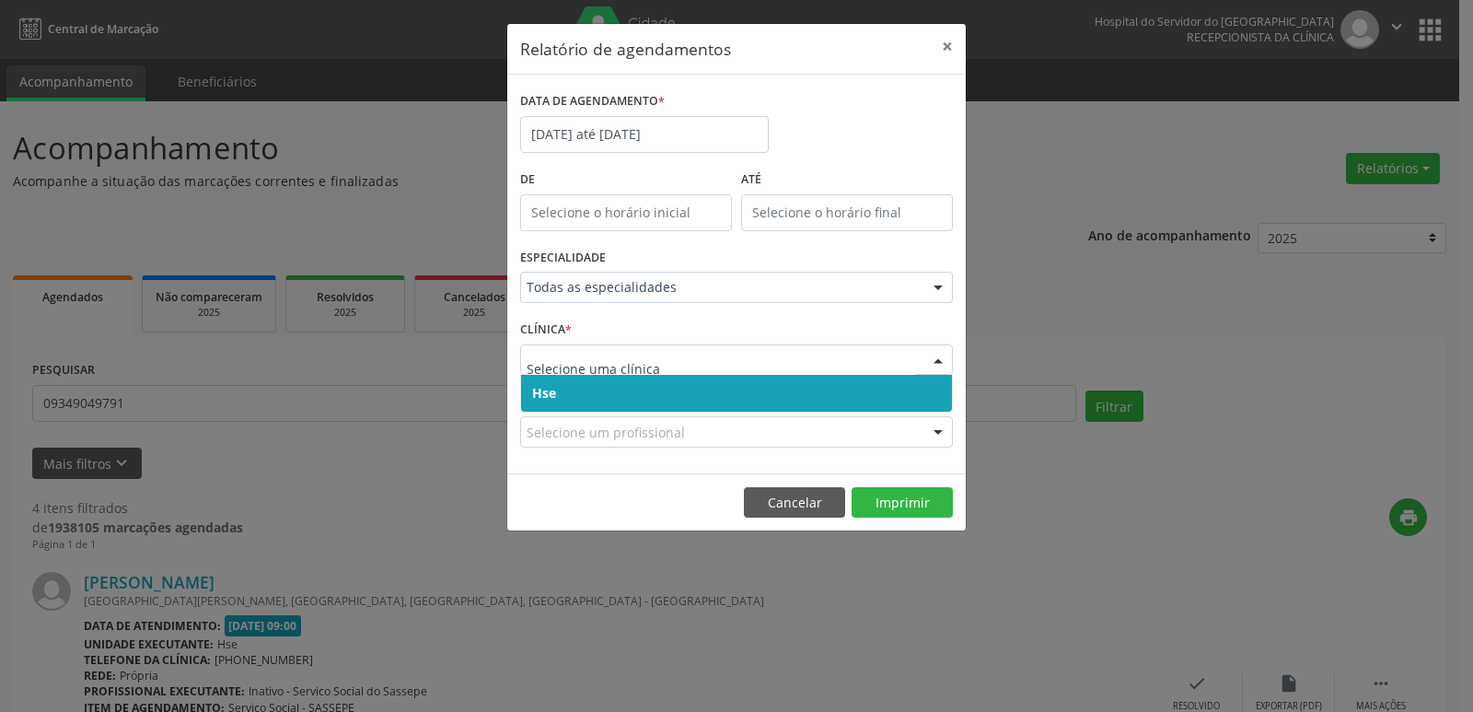
click at [683, 399] on span "Hse" at bounding box center [736, 393] width 431 height 37
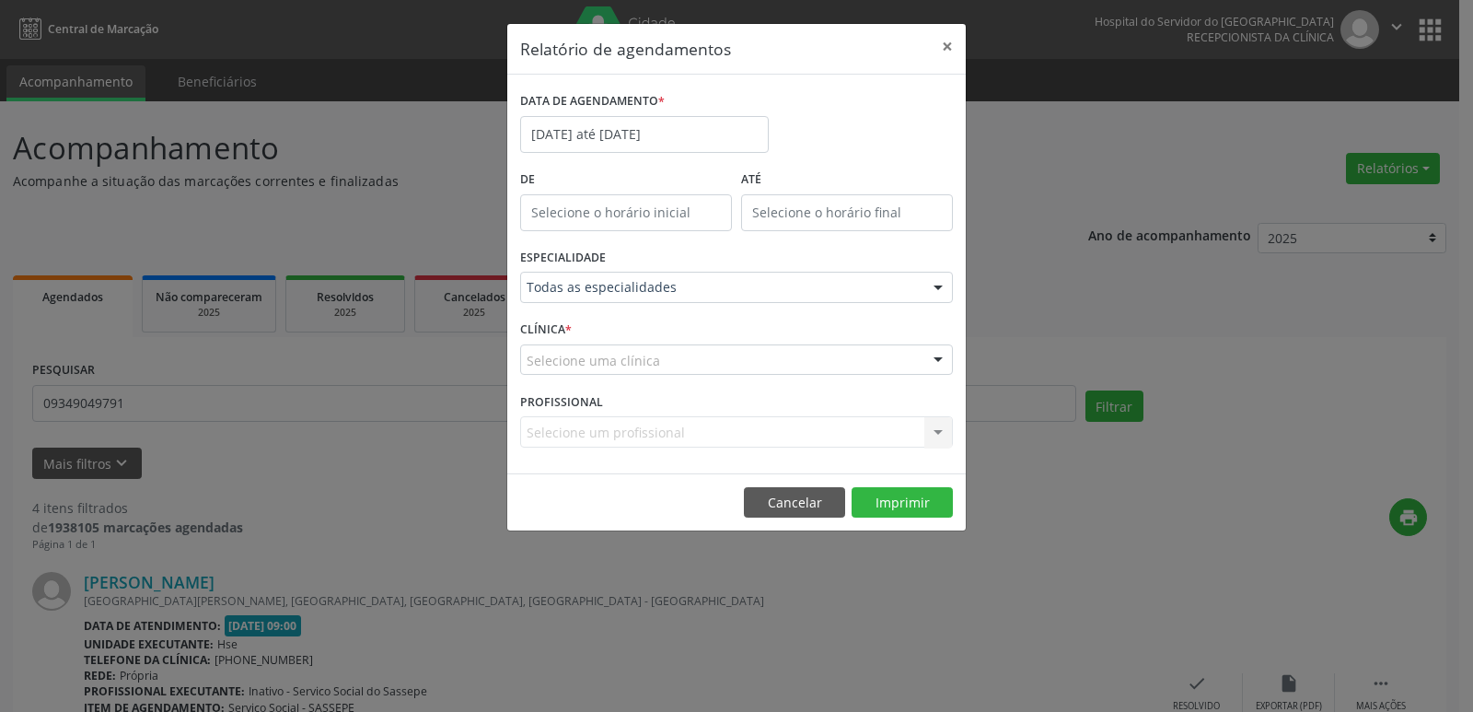
drag, startPoint x: 945, startPoint y: 354, endPoint x: 831, endPoint y: 371, distance: 115.5
click at [946, 354] on div at bounding box center [939, 360] width 28 height 31
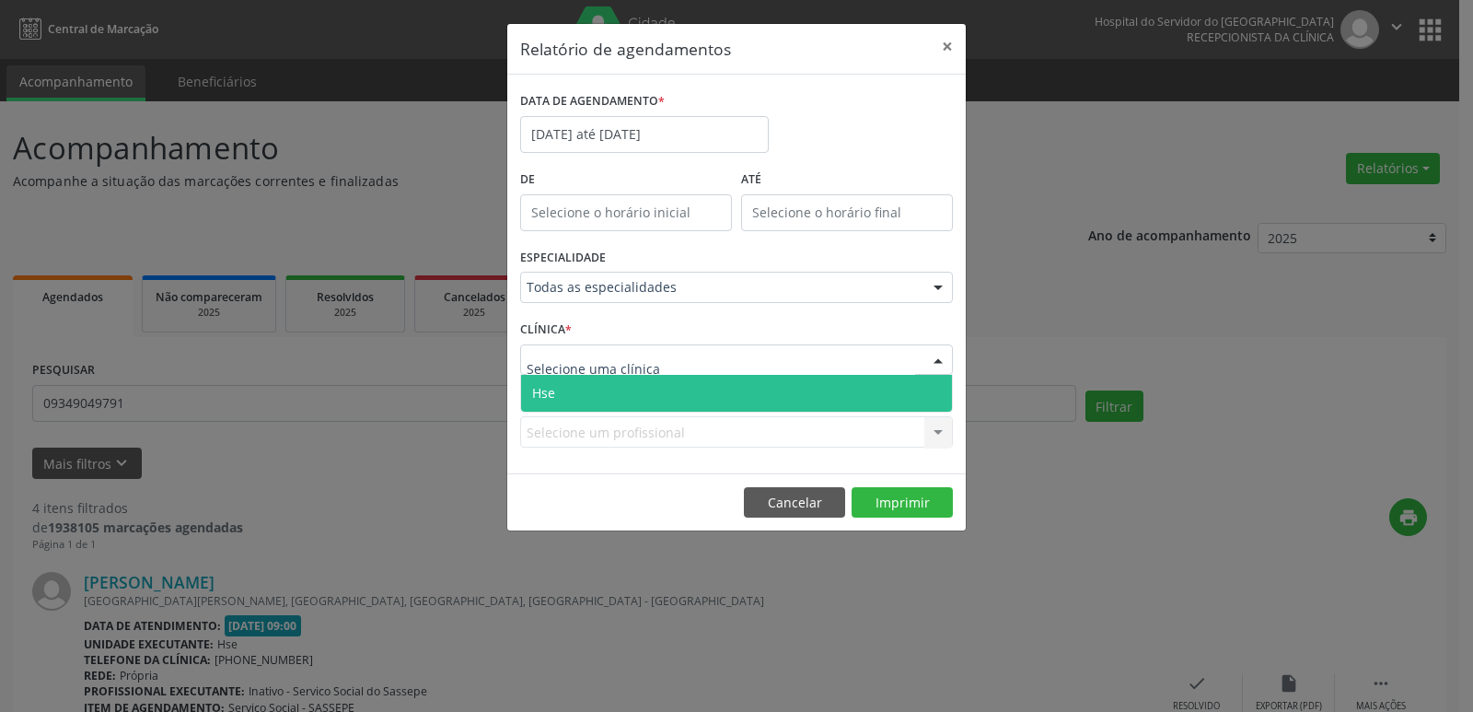
click at [729, 390] on span "Hse" at bounding box center [736, 393] width 431 height 37
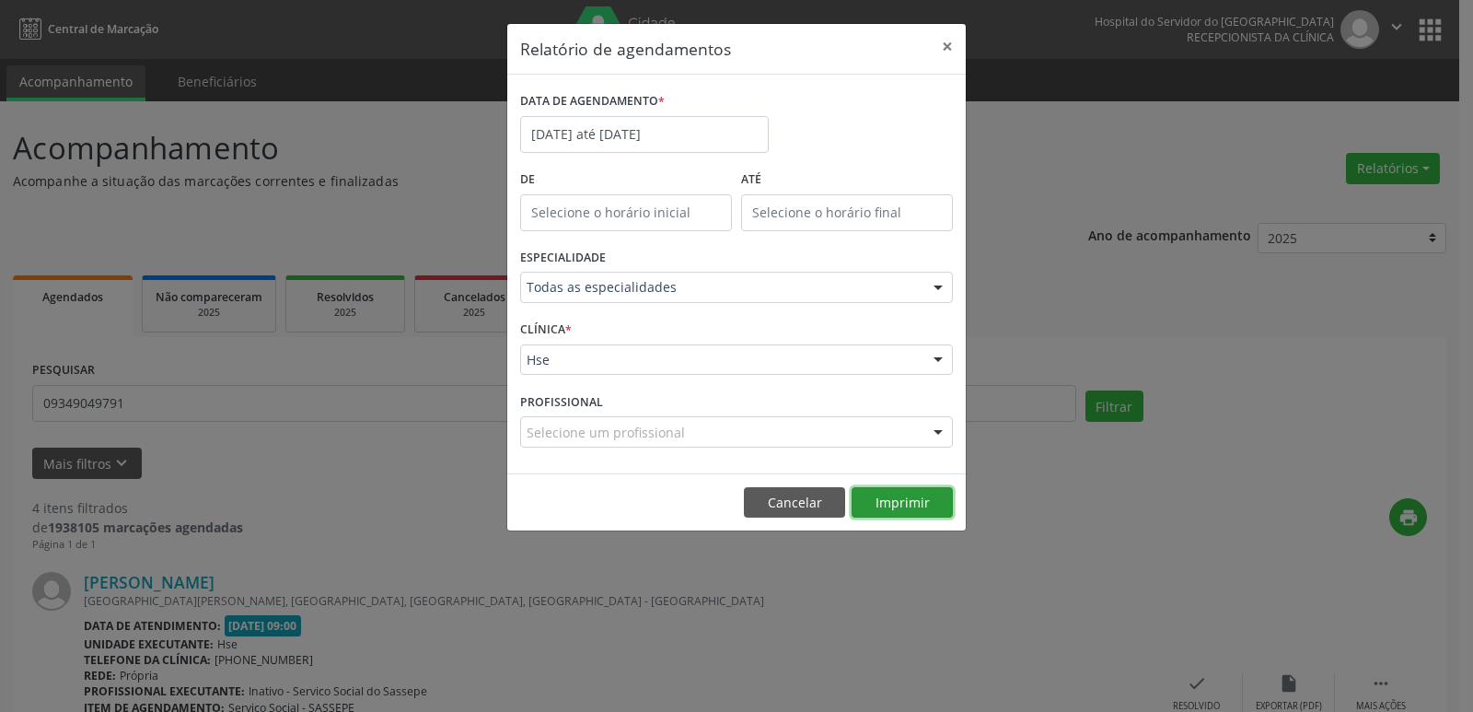
click at [894, 503] on button "Imprimir" at bounding box center [902, 502] width 101 height 31
click at [945, 41] on button "×" at bounding box center [947, 46] width 37 height 45
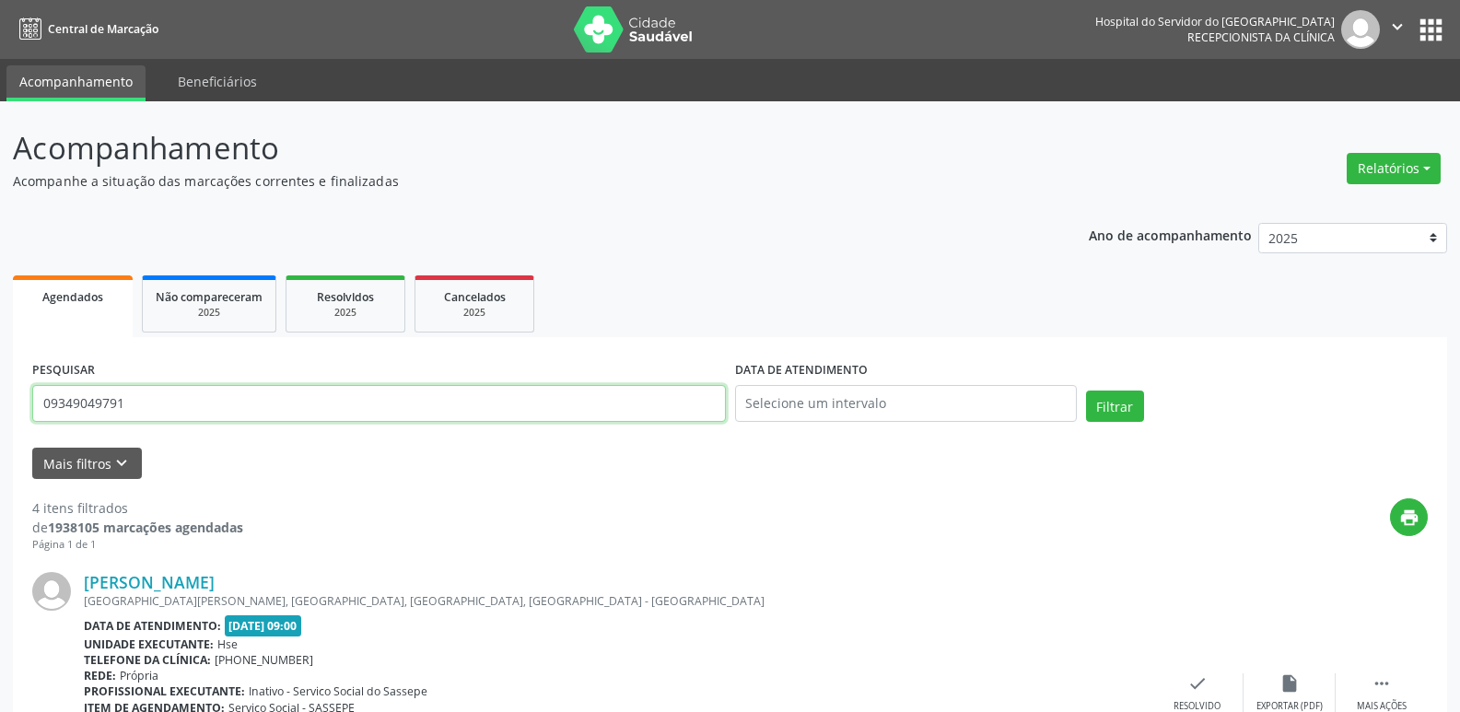
click at [138, 405] on input "09349049791" at bounding box center [378, 403] width 693 height 37
click at [1086, 390] on button "Filtrar" at bounding box center [1115, 405] width 58 height 31
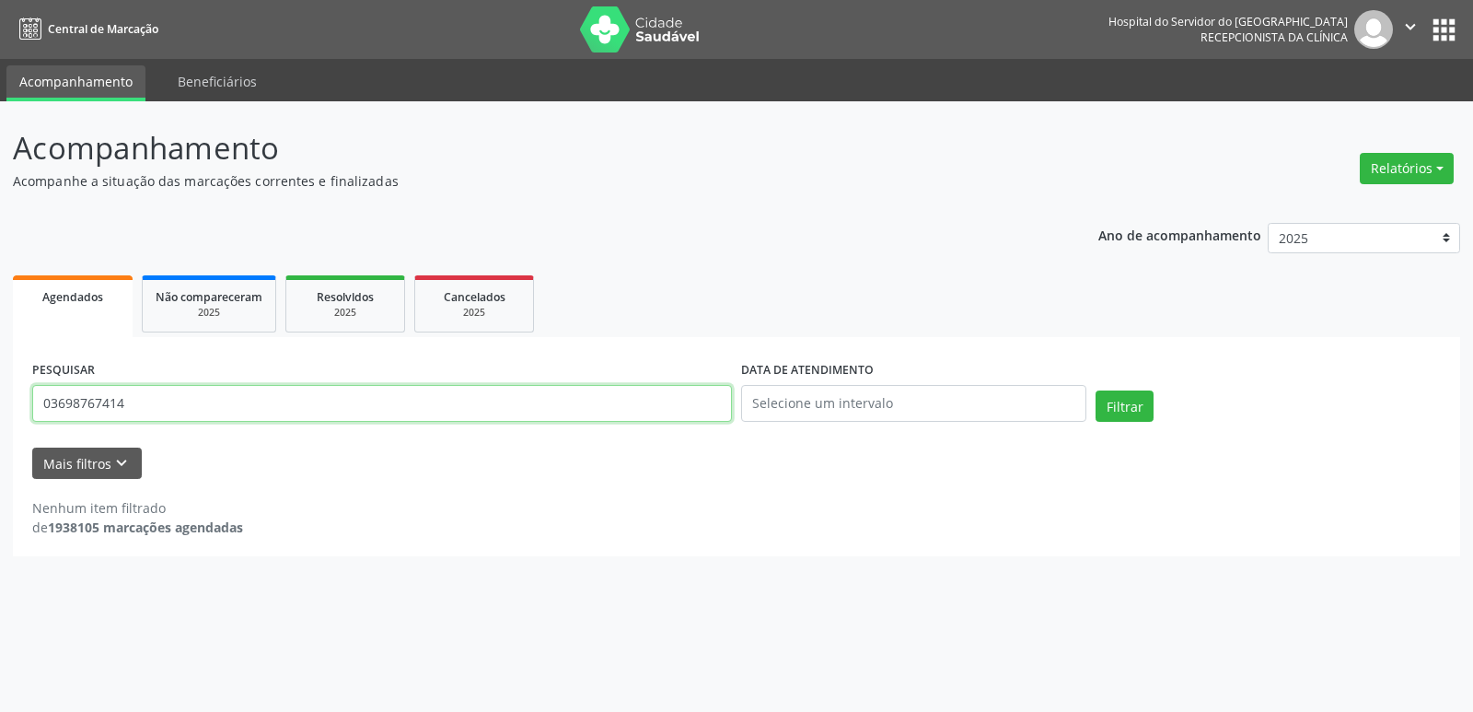
click at [182, 401] on input "03698767414" at bounding box center [382, 403] width 700 height 37
type input "[PERSON_NAME]"
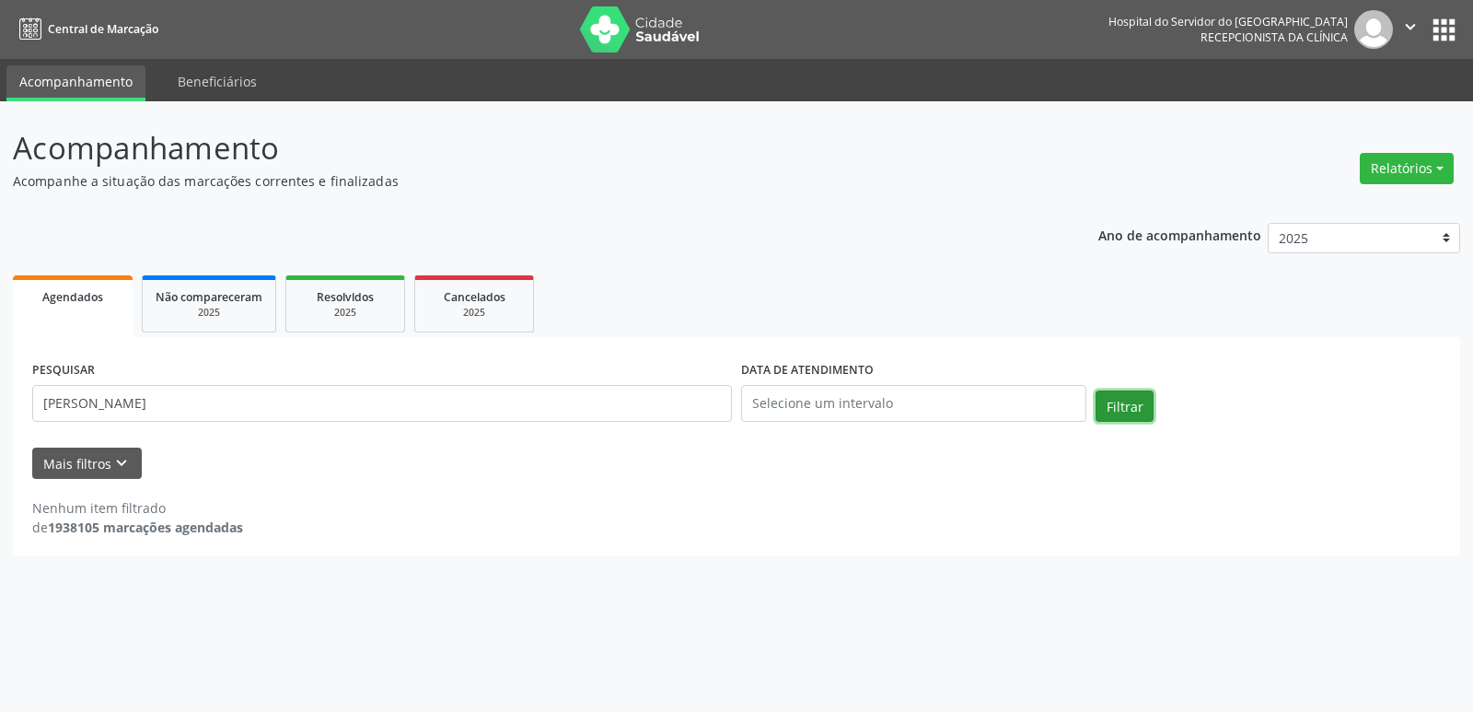
drag, startPoint x: 1131, startPoint y: 412, endPoint x: 1143, endPoint y: 403, distance: 14.6
click at [1130, 411] on button "Filtrar" at bounding box center [1125, 405] width 58 height 31
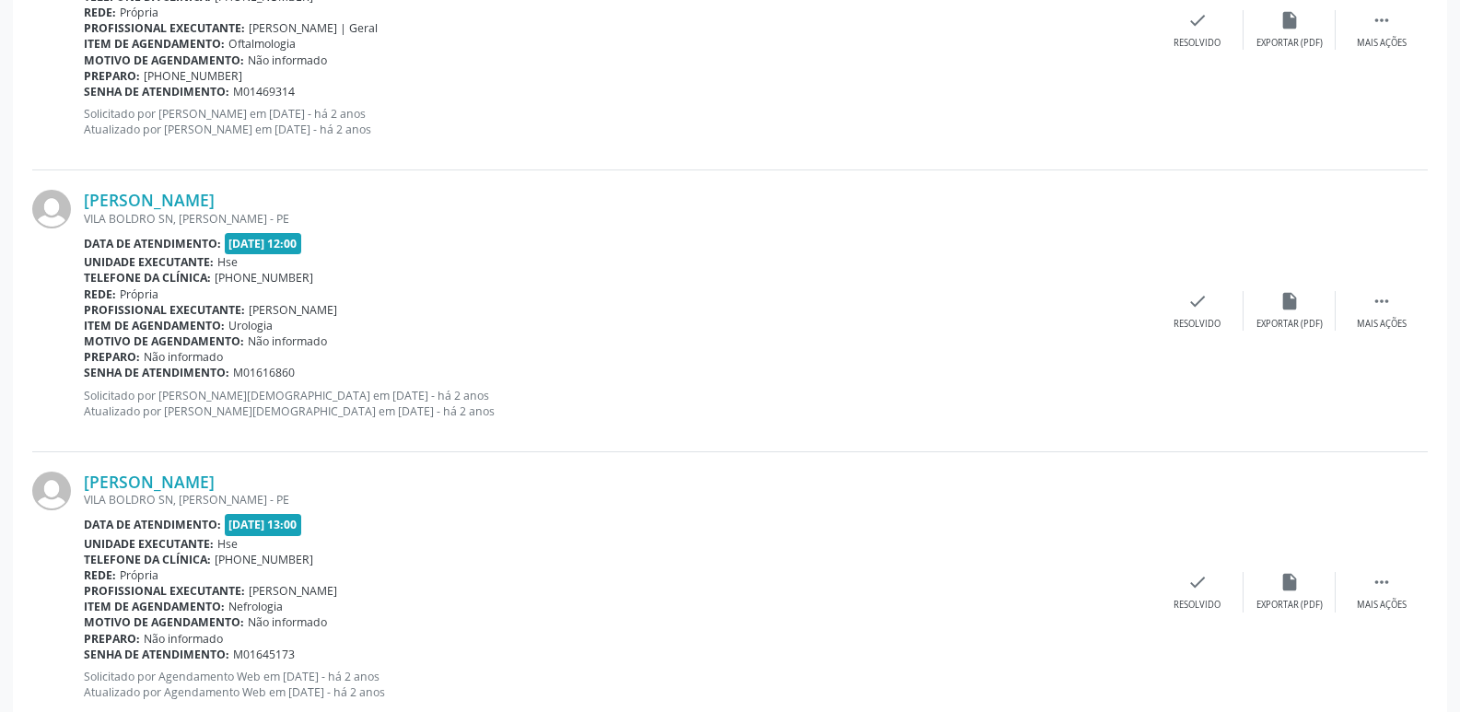
scroll to position [2684, 0]
